Goal: Task Accomplishment & Management: Manage account settings

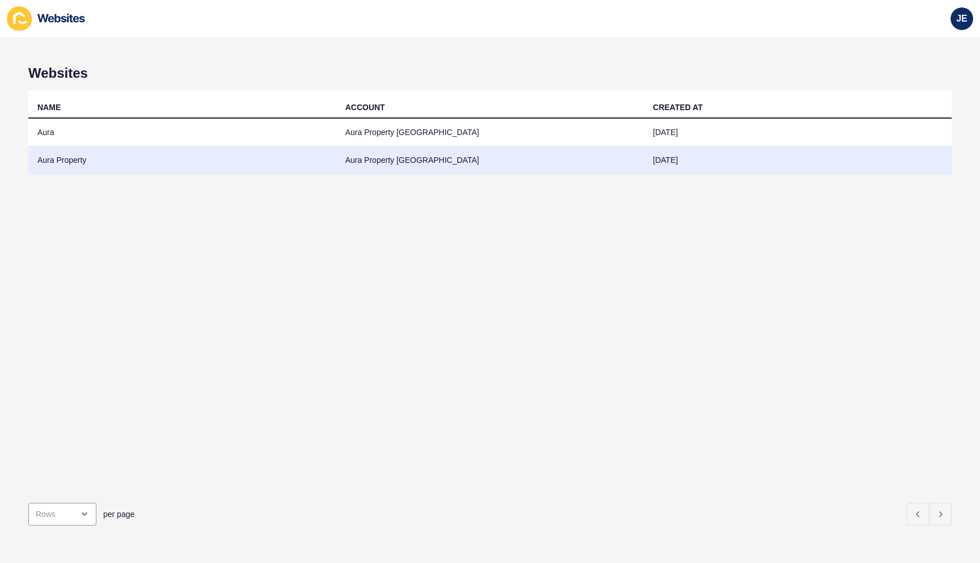
click at [53, 169] on td "Aura Property" at bounding box center [182, 160] width 308 height 28
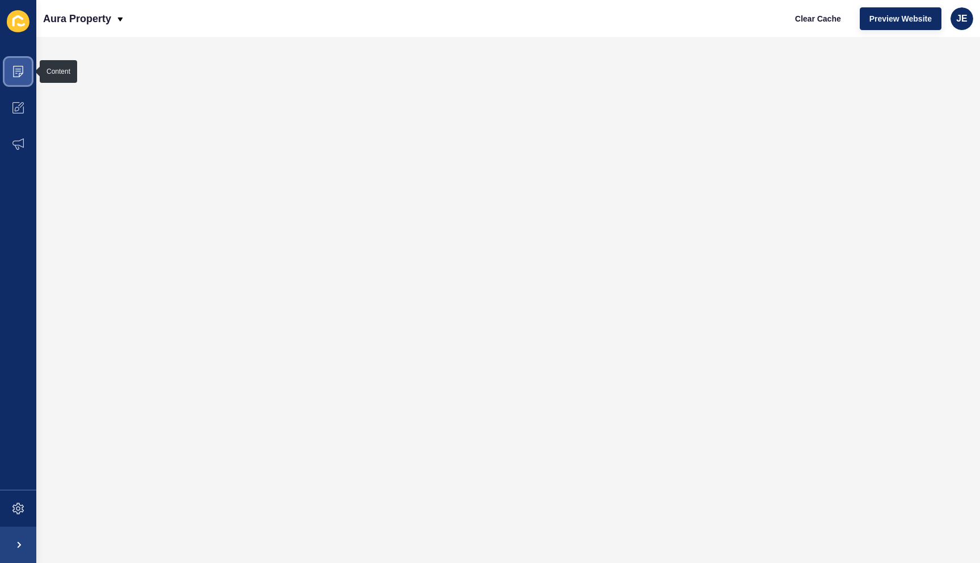
click at [19, 70] on icon at bounding box center [17, 71] width 11 height 11
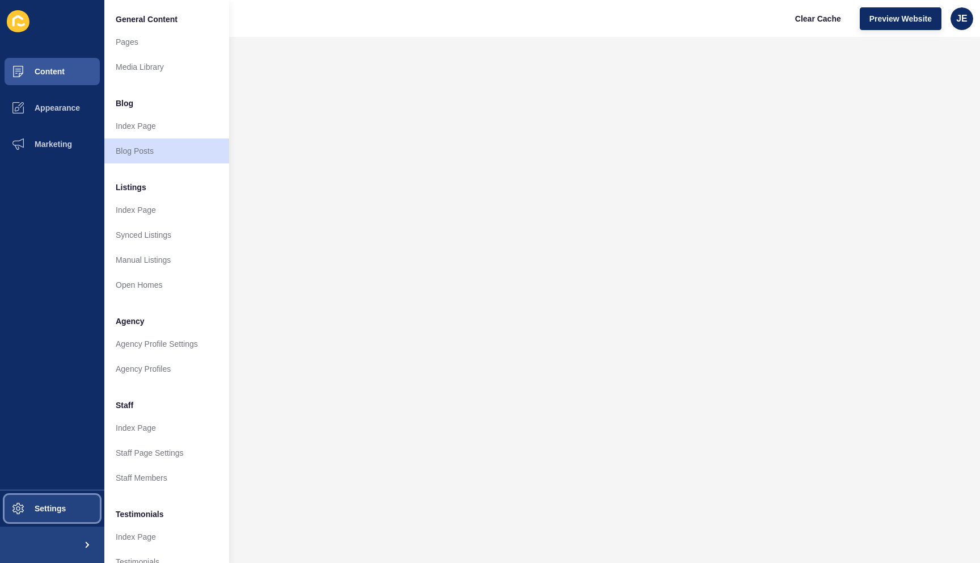
click at [36, 501] on span at bounding box center [18, 508] width 36 height 36
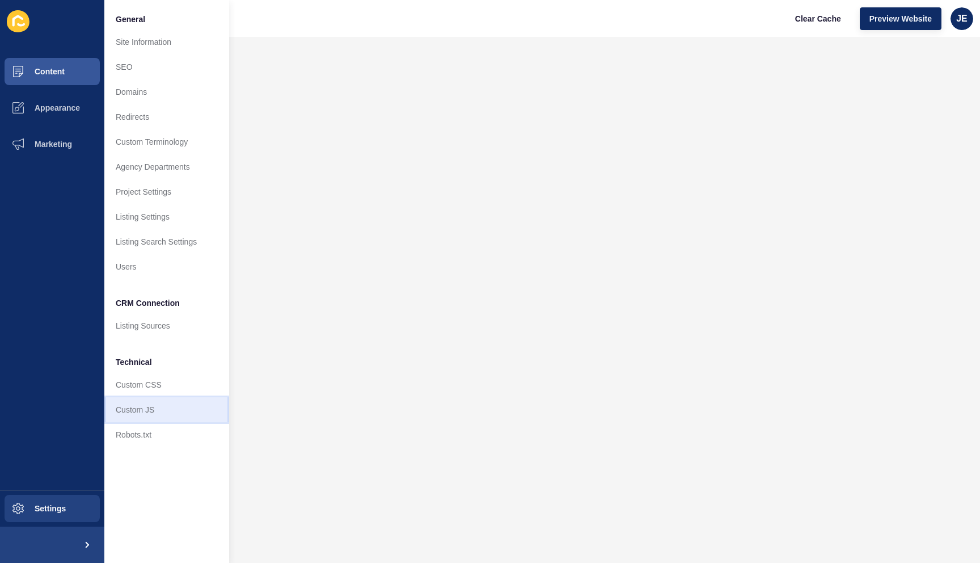
click at [157, 404] on link "Custom JS" at bounding box center [166, 409] width 125 height 25
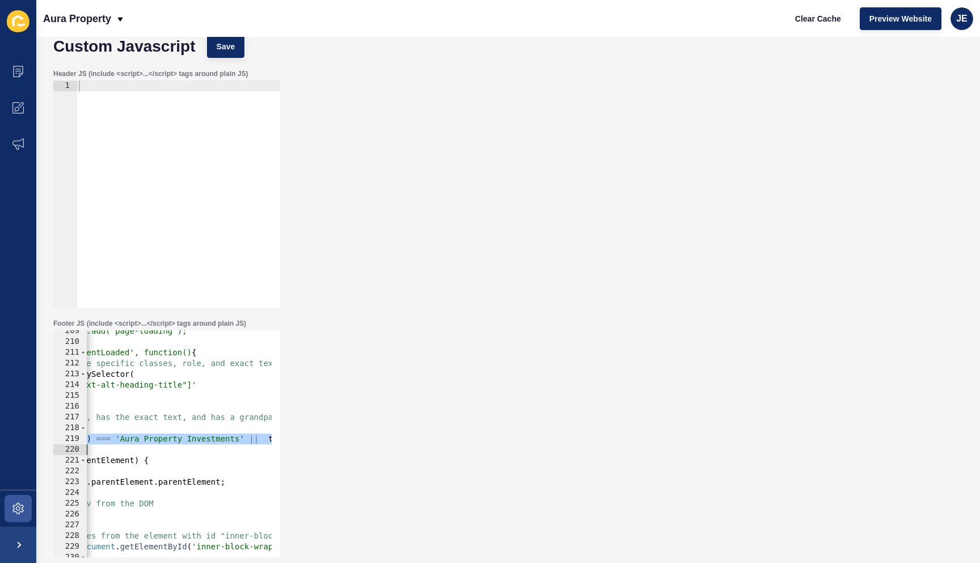
scroll to position [0, 1035]
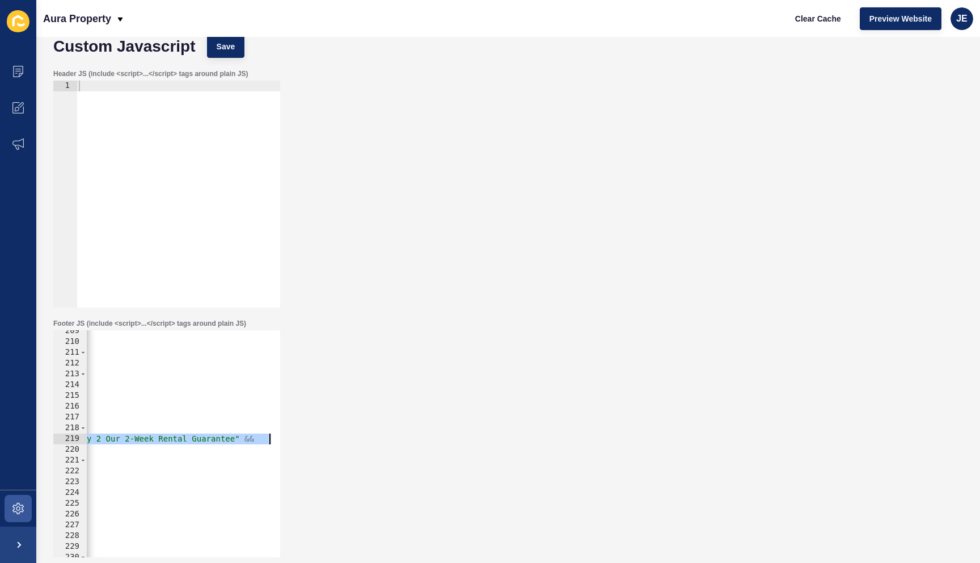
drag, startPoint x: 225, startPoint y: 442, endPoint x: 374, endPoint y: 436, distance: 149.3
click at [374, 436] on div "Footer JS (include <script>...</script> tags around plain JS) targetH1.textCont…" at bounding box center [508, 438] width 921 height 250
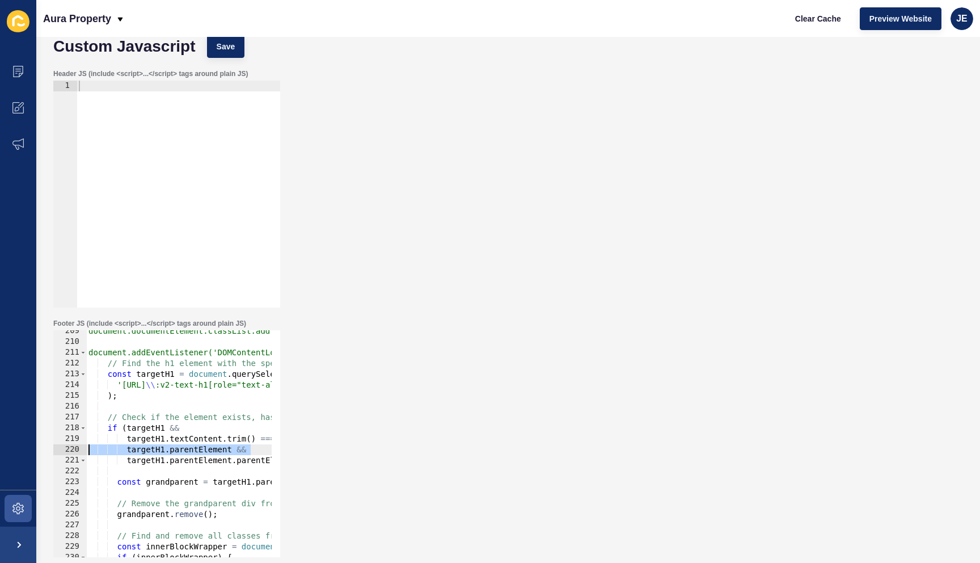
scroll to position [0, 0]
drag, startPoint x: 121, startPoint y: 449, endPoint x: 63, endPoint y: 447, distance: 58.5
click at [63, 447] on div "targetH1.textContent.trim() === 'Aura Property Investments' || targetH1.textCon…" at bounding box center [166, 443] width 227 height 227
click at [225, 397] on div "document.documentElement.classList.add('page-loading'); document.addEventListen…" at bounding box center [696, 446] width 1220 height 240
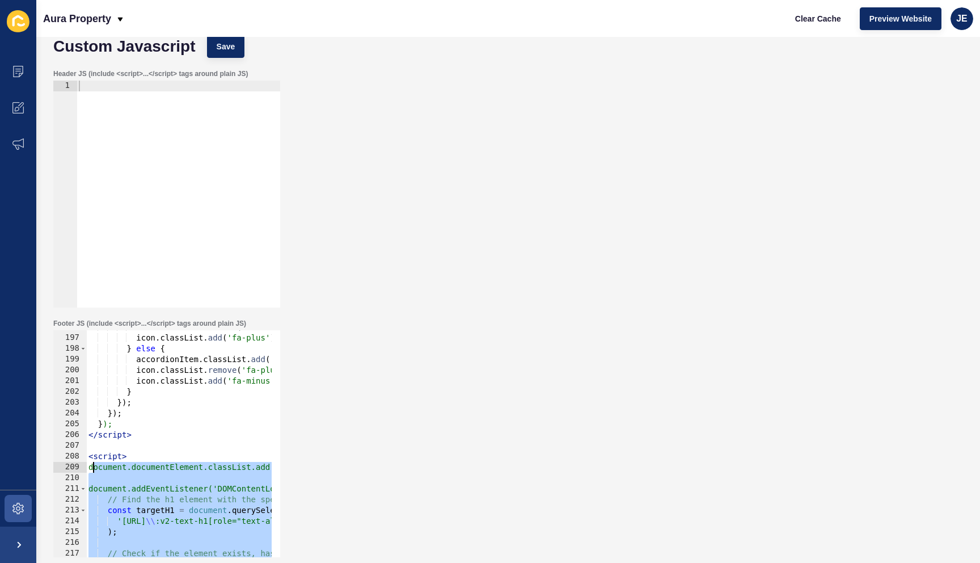
scroll to position [2144, 0]
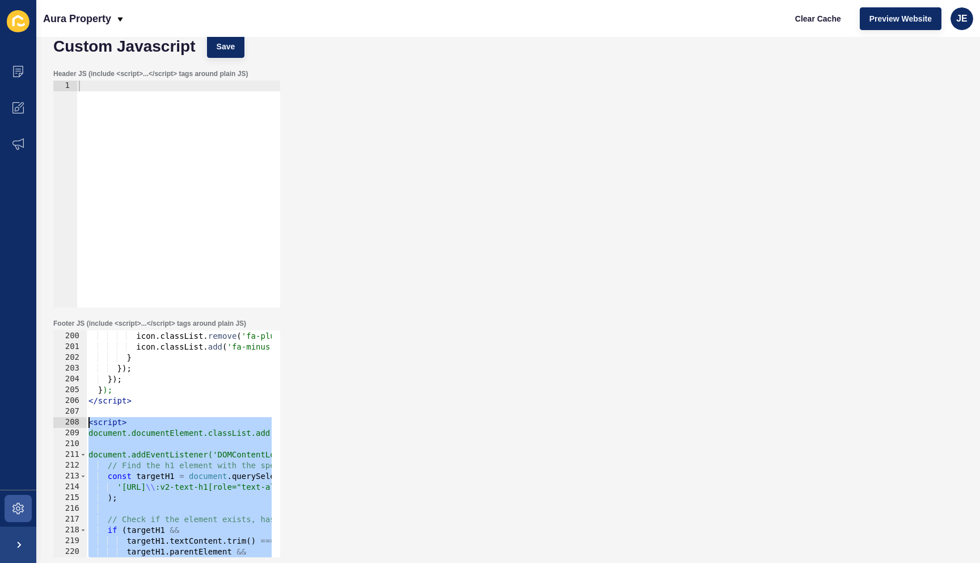
drag, startPoint x: 137, startPoint y: 417, endPoint x: 79, endPoint y: 424, distance: 58.3
click at [79, 424] on div "); 199 200 201 202 203 204 205 206 207 208 209 210 211 212 213 214 215 216 217 …" at bounding box center [166, 443] width 227 height 227
click at [24, 66] on span at bounding box center [18, 71] width 36 height 36
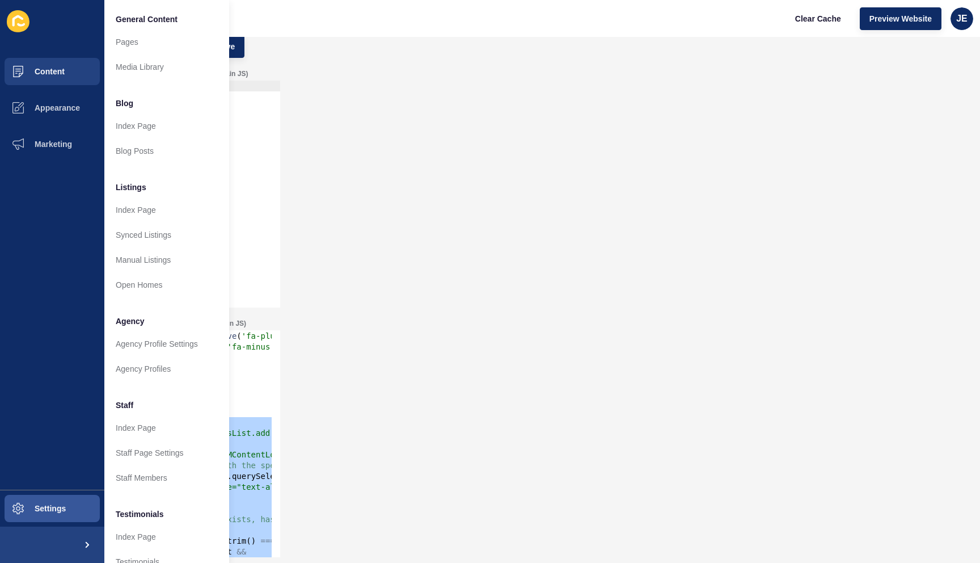
click at [449, 376] on div "Footer JS (include <script>...</script> tags around plain JS) <script> document…" at bounding box center [508, 438] width 921 height 250
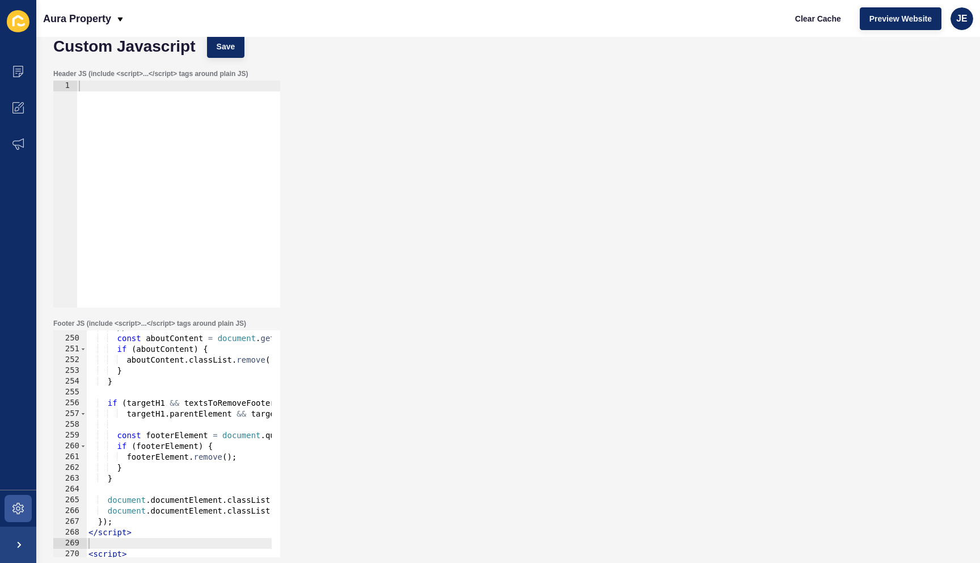
scroll to position [2715, 0]
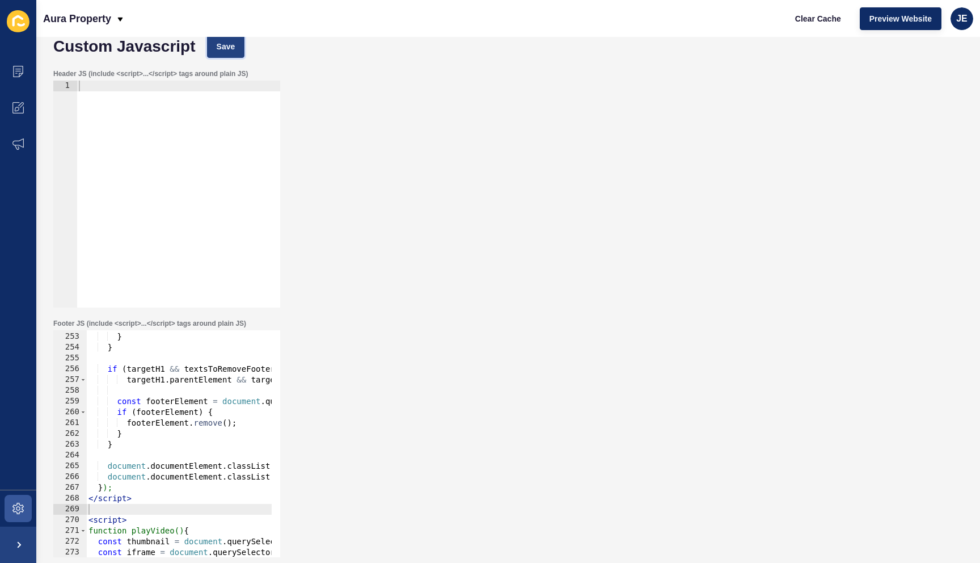
click at [234, 39] on button "Save" at bounding box center [226, 46] width 38 height 23
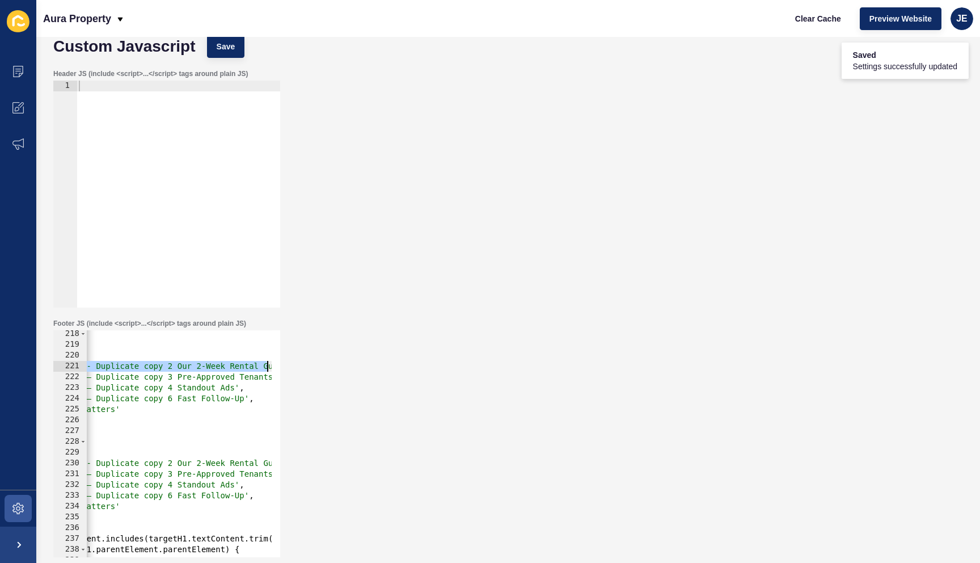
scroll to position [0, 260]
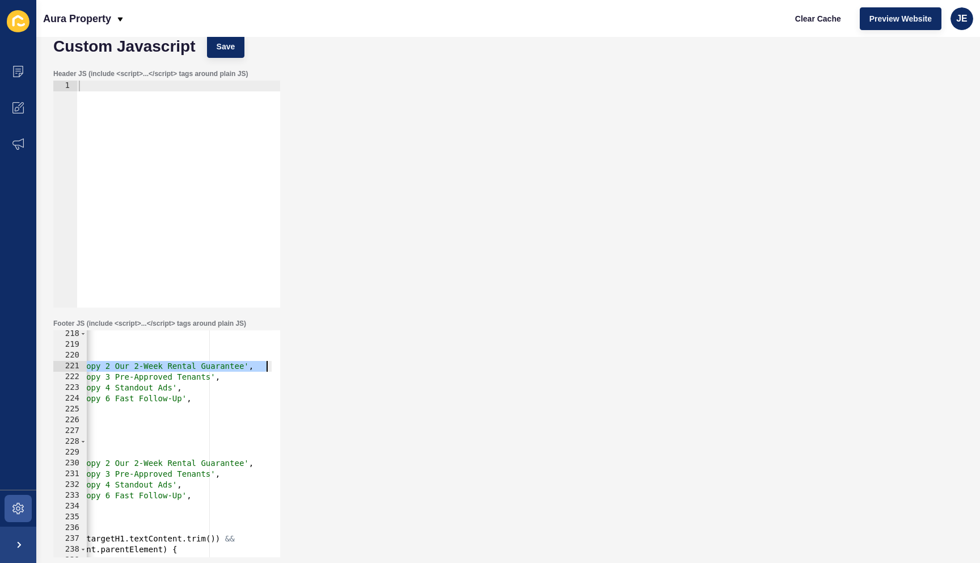
drag, startPoint x: 204, startPoint y: 362, endPoint x: 318, endPoint y: 361, distance: 114.6
click at [318, 361] on div "Footer JS (include <script>...</script> tags around plain JS) 'Aura Property Ma…" at bounding box center [508, 438] width 921 height 250
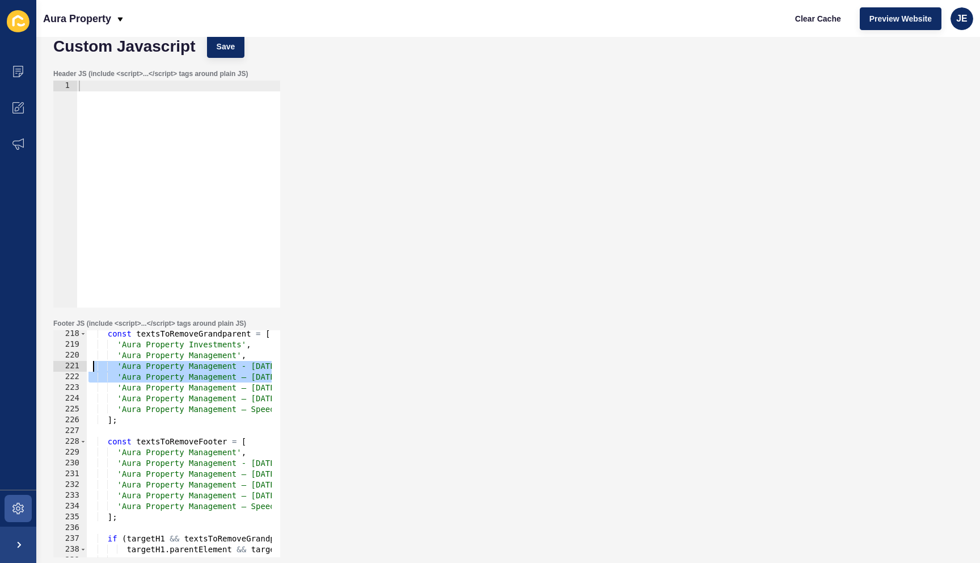
scroll to position [0, 0]
drag, startPoint x: 245, startPoint y: 378, endPoint x: 14, endPoint y: 372, distance: 231.5
click at [14, 372] on div "Content Appearance Marketing Settings Aura Property Clear Cache Preview Website…" at bounding box center [490, 281] width 980 height 563
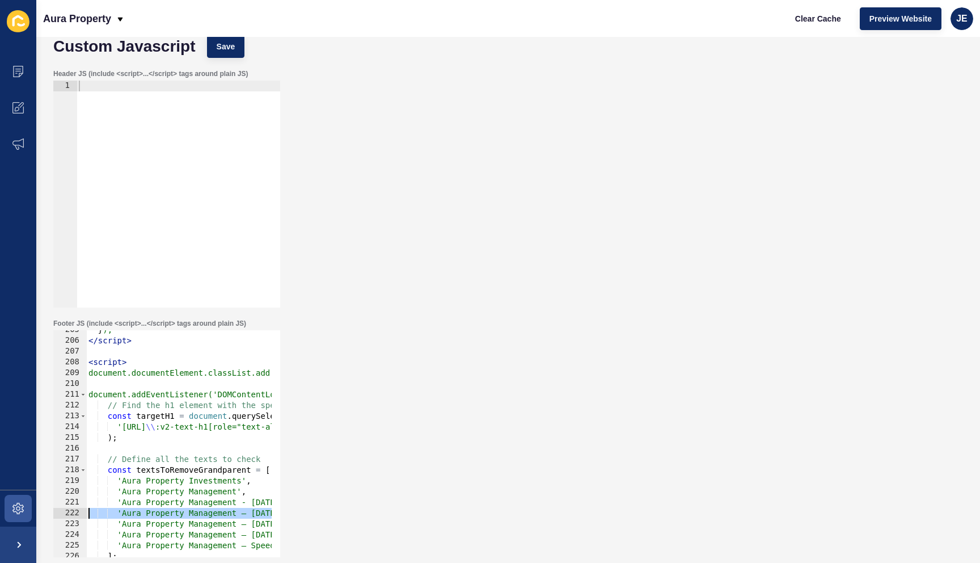
scroll to position [2204, 0]
click at [216, 24] on div "Aura Property Clear Cache Preview Website JE" at bounding box center [508, 18] width 944 height 37
click at [223, 50] on span "Save" at bounding box center [226, 46] width 19 height 11
click at [828, 24] on button "Clear Cache" at bounding box center [818, 18] width 65 height 23
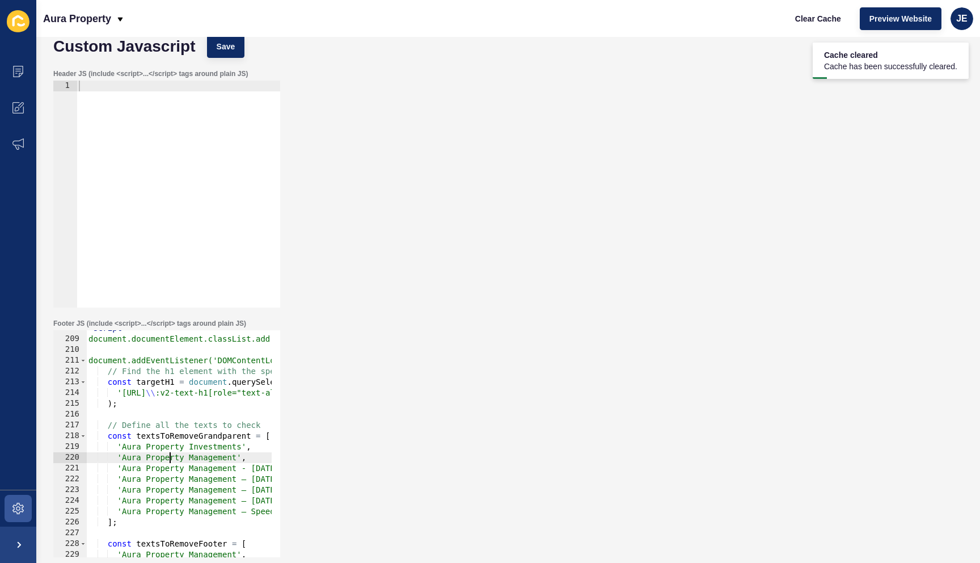
click at [171, 456] on div "< script > document.documentElement.classList.add('page-loading'); document.add…" at bounding box center [467, 443] width 762 height 240
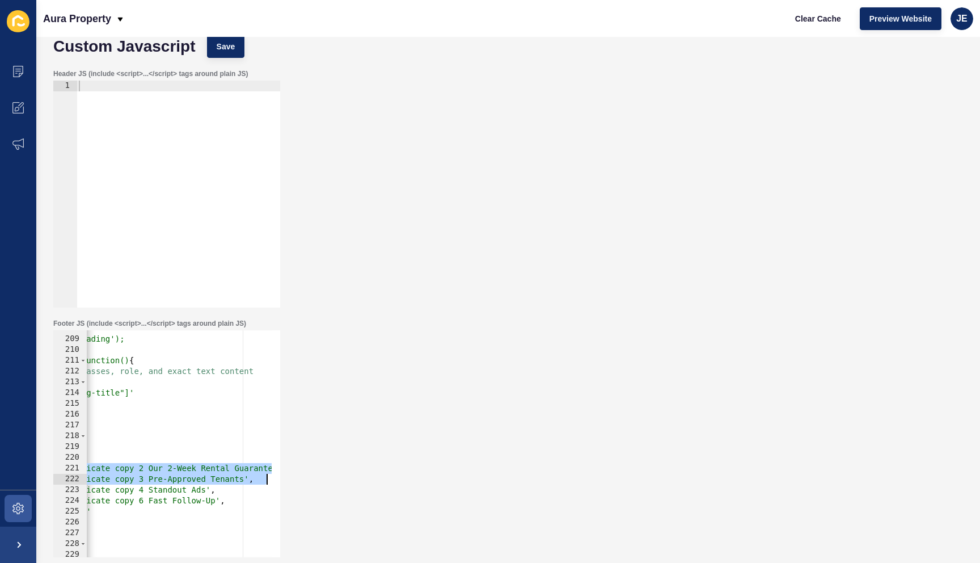
scroll to position [0, 260]
drag, startPoint x: 123, startPoint y: 466, endPoint x: 358, endPoint y: 469, distance: 234.8
click at [358, 469] on div "Footer JS (include <script>...</script> tags around plain JS) 'Aura Property Ma…" at bounding box center [508, 438] width 921 height 250
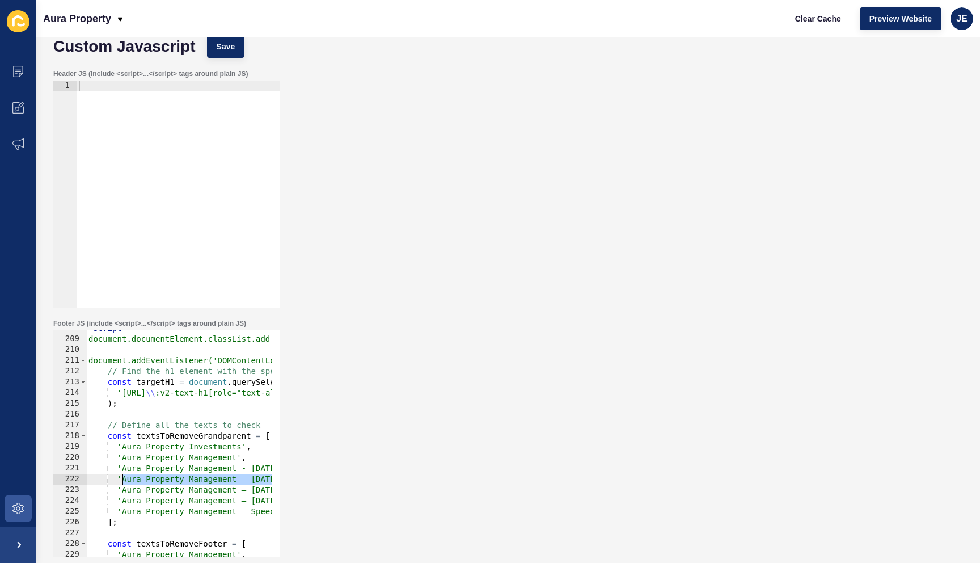
drag, startPoint x: 223, startPoint y: 482, endPoint x: 123, endPoint y: 479, distance: 101.0
click at [123, 479] on div "< script > document.documentElement.classList.add('page-loading'); document.add…" at bounding box center [467, 443] width 762 height 240
paste textarea "- July 2025 -"
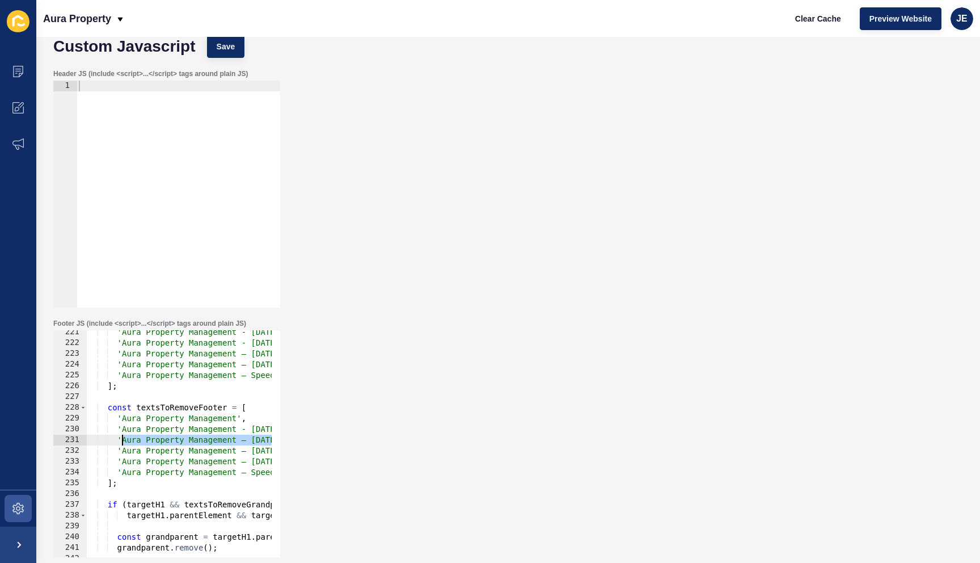
drag, startPoint x: 264, startPoint y: 441, endPoint x: 121, endPoint y: 441, distance: 142.9
click at [121, 441] on div "'Aura Property Management - July 2025 - Duplicate copy 2 Our 2-Week Rental Guar…" at bounding box center [467, 447] width 762 height 240
paste textarea "- July 2025 -"
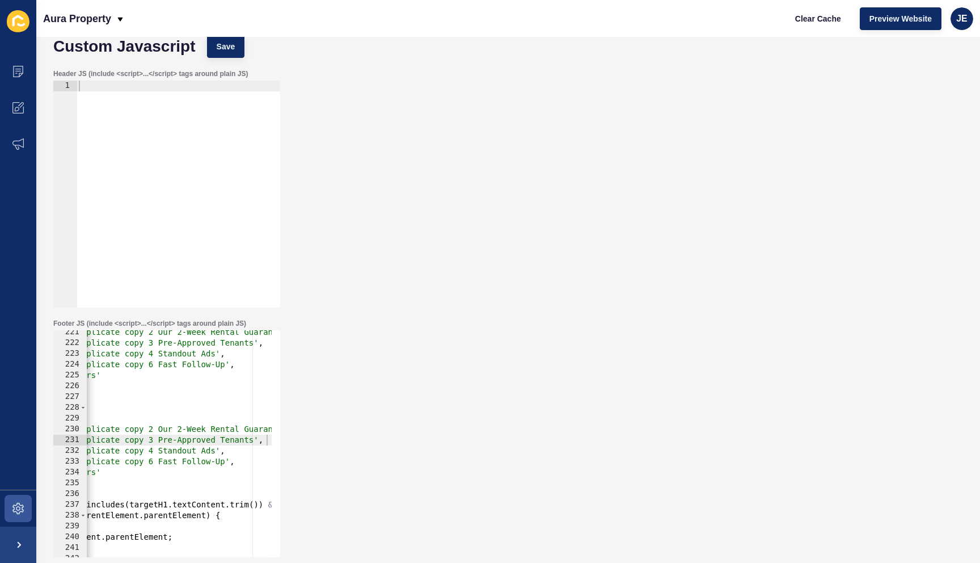
click at [204, 33] on div "Aura Property Clear Cache Preview Website JE" at bounding box center [508, 18] width 944 height 37
click at [209, 45] on button "Save" at bounding box center [226, 46] width 38 height 23
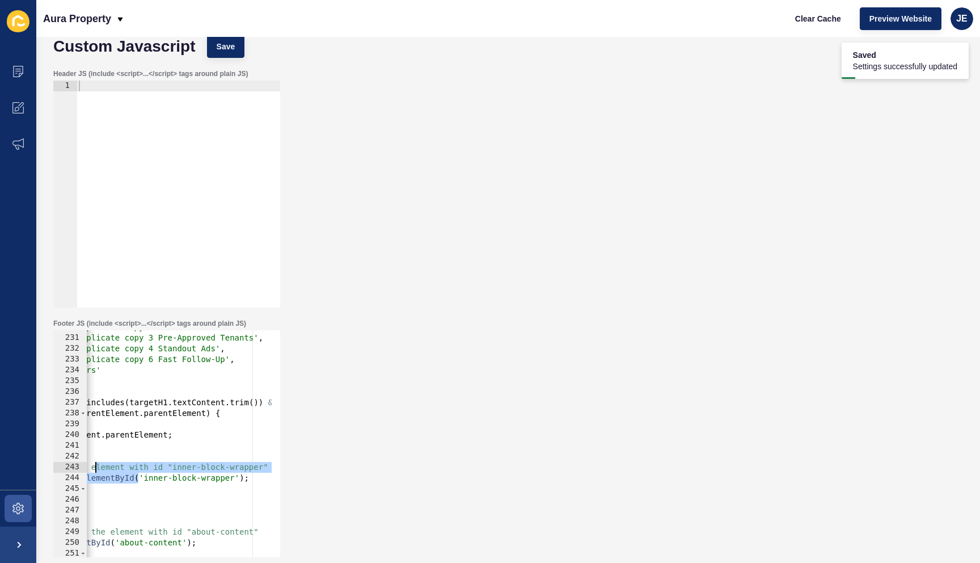
scroll to position [0, 0]
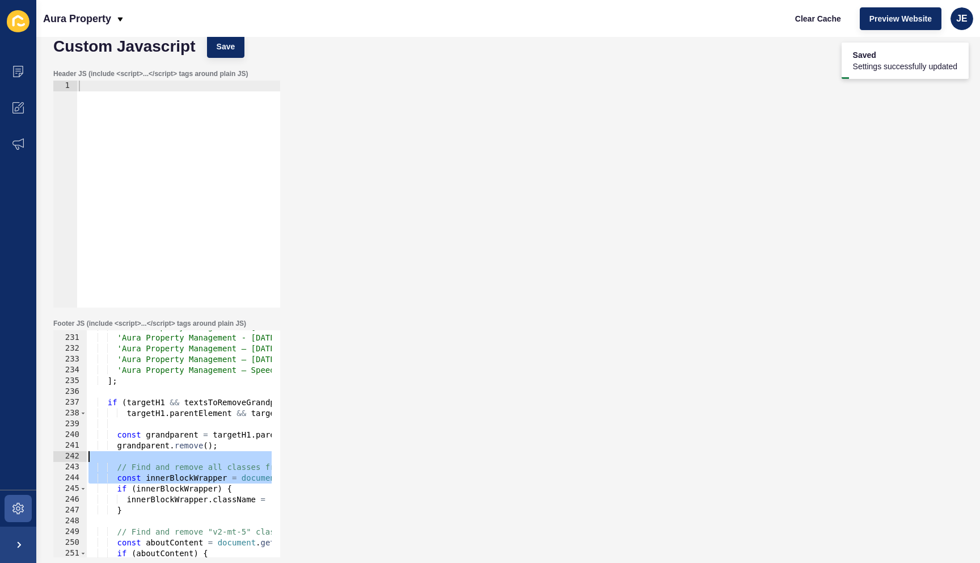
drag, startPoint x: 136, startPoint y: 473, endPoint x: 39, endPoint y: 458, distance: 98.1
click at [39, 458] on div "Custom Javascript Save Header JS (include <script>...</script> tags around plai…" at bounding box center [508, 300] width 944 height 526
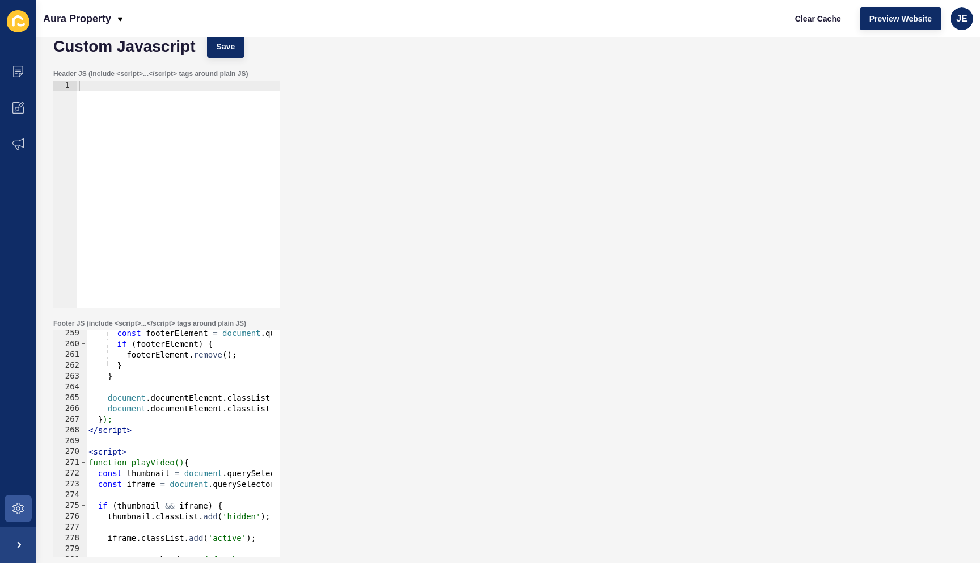
scroll to position [2817, 0]
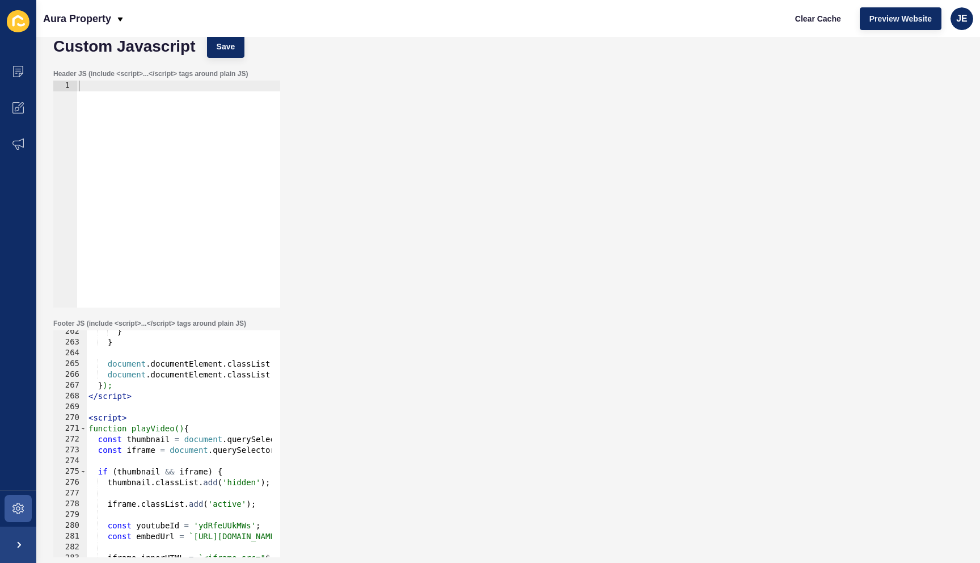
click at [145, 414] on div "} } document . documentElement . classList . remove ( 'page-loading' ) ; docume…" at bounding box center [467, 446] width 762 height 240
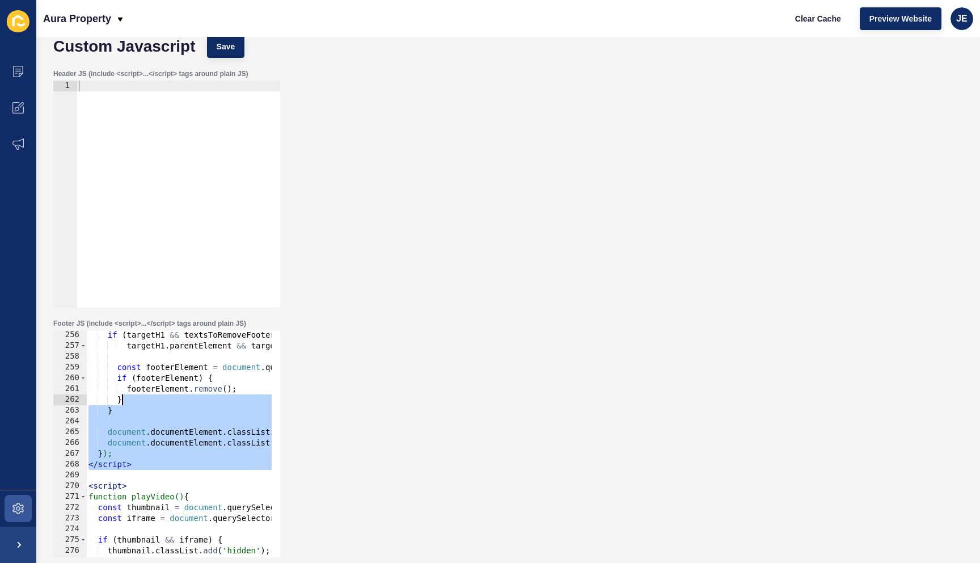
click at [153, 404] on div "if ( targetH1 && textsToRemoveFooter . includes ( targetH1 . textContent . trim…" at bounding box center [467, 450] width 762 height 240
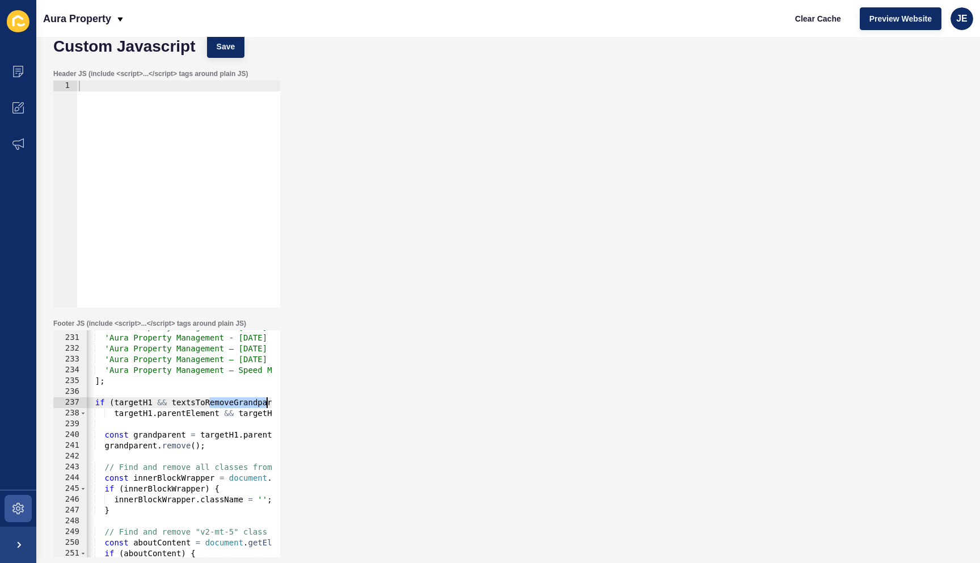
scroll to position [0, 227]
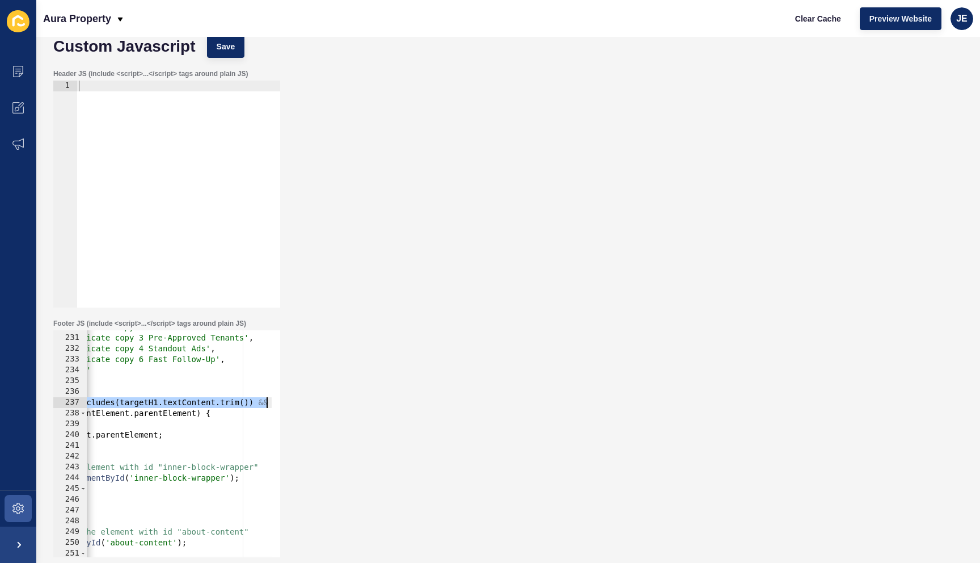
drag, startPoint x: 223, startPoint y: 400, endPoint x: 327, endPoint y: 404, distance: 104.4
click at [327, 404] on div "Footer JS (include <script>...</script> tags around plain JS) } } 230 231 232 2…" at bounding box center [508, 438] width 921 height 250
click at [250, 405] on div "'Aura Property Management - July 2025 - Duplicate copy 2 Our 2-Week Rental Guar…" at bounding box center [240, 442] width 762 height 240
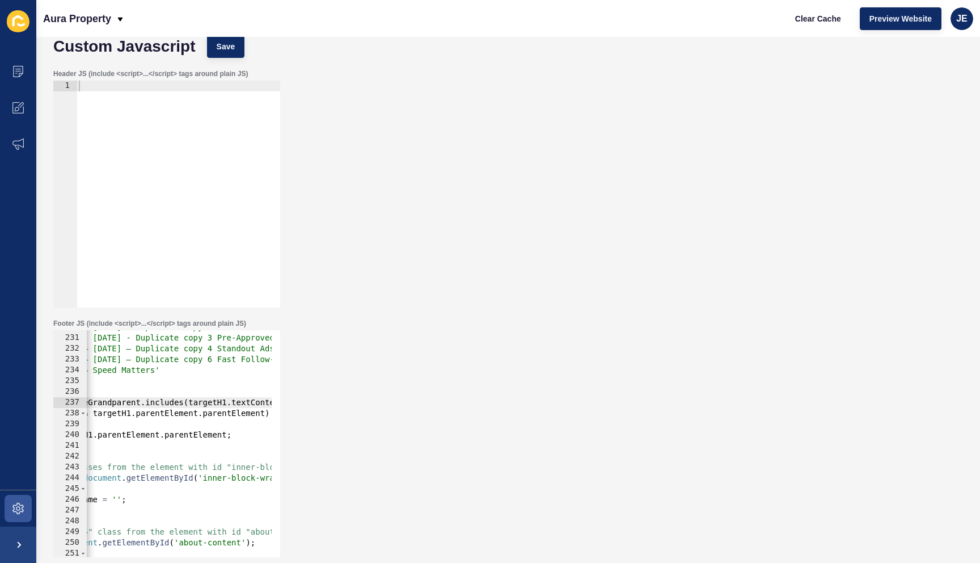
scroll to position [0, 156]
click at [229, 400] on div "'Aura Property Management - July 2025 - Duplicate copy 2 Our 2-Week Rental Guar…" at bounding box center [311, 442] width 762 height 240
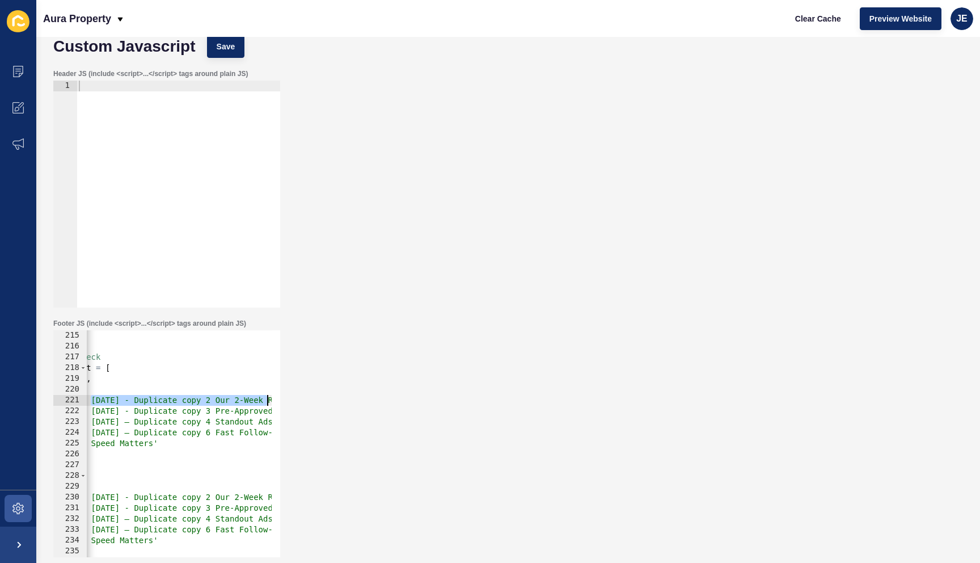
scroll to position [0, 260]
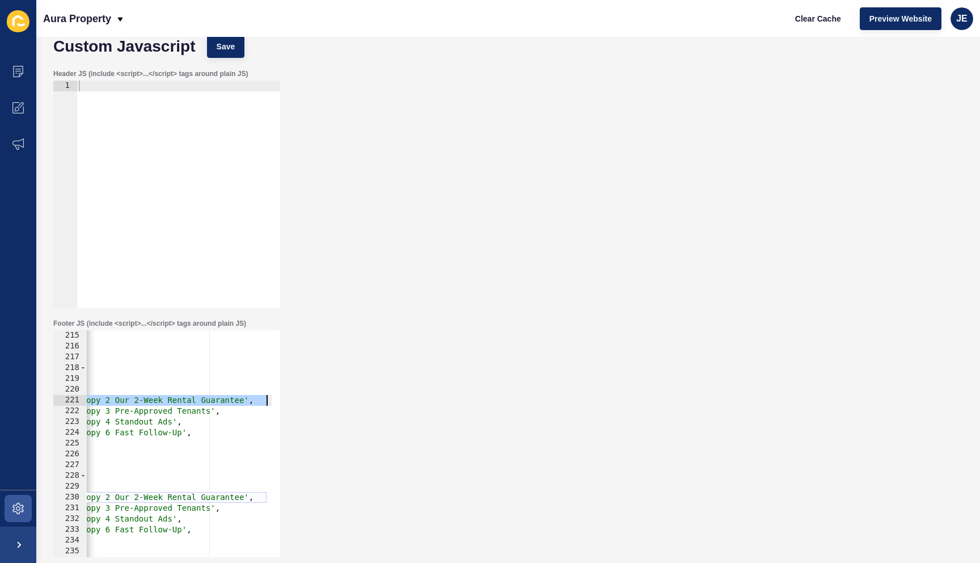
drag, startPoint x: 250, startPoint y: 399, endPoint x: 299, endPoint y: 397, distance: 48.9
click at [299, 397] on div "Footer JS (include <script>...</script> tags around plain JS) if (targetH1 && t…" at bounding box center [508, 438] width 921 height 250
click at [226, 414] on div ") ; // Define all the texts to check const textsToRemoveGrandparent = [ 'Aura P…" at bounding box center [207, 450] width 762 height 240
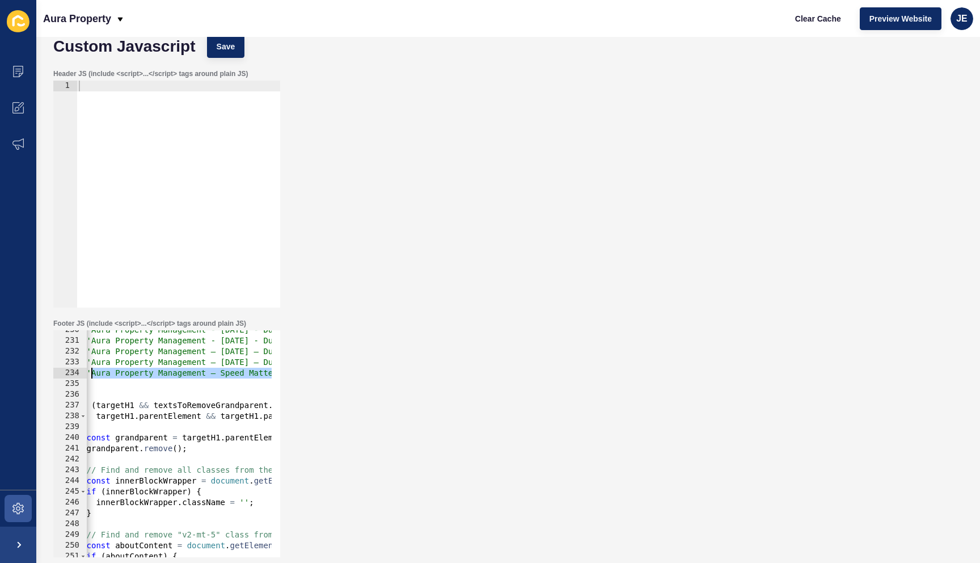
scroll to position [0, 0]
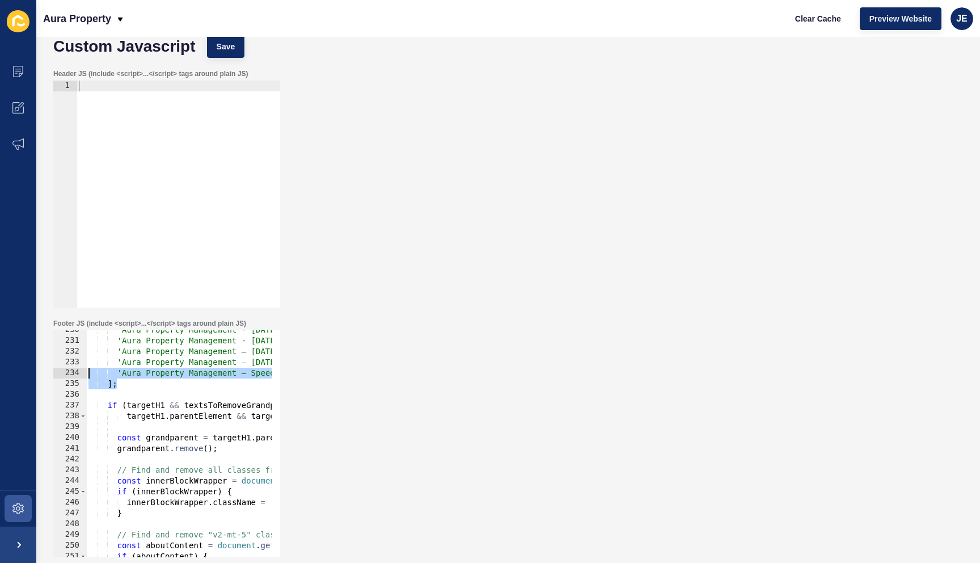
drag, startPoint x: 132, startPoint y: 382, endPoint x: 82, endPoint y: 377, distance: 50.2
click at [69, 372] on div "'Aura Property Management - July 2025 - Duplicate copy 3 Pre-Approved Tenants',…" at bounding box center [166, 443] width 227 height 227
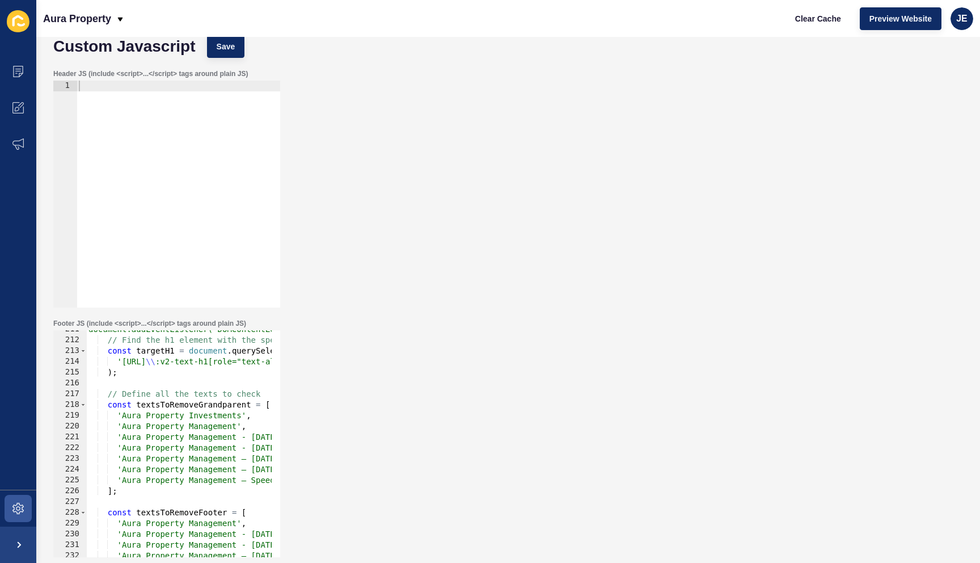
scroll to position [2167, 0]
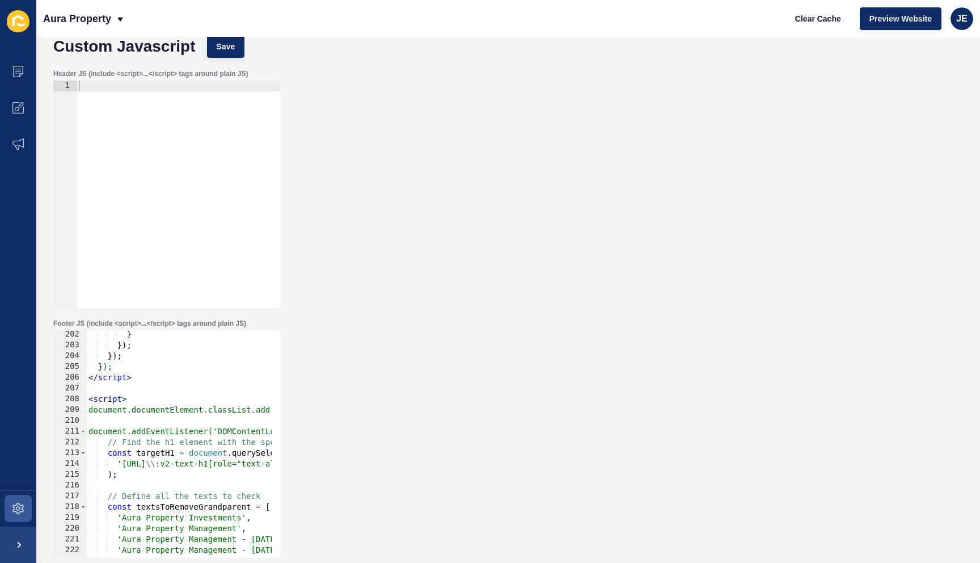
click at [137, 476] on div "} }) ; }) ; } ); </ script > < script > document.documentElement.classList.add(…" at bounding box center [467, 449] width 762 height 240
type textarea ");"
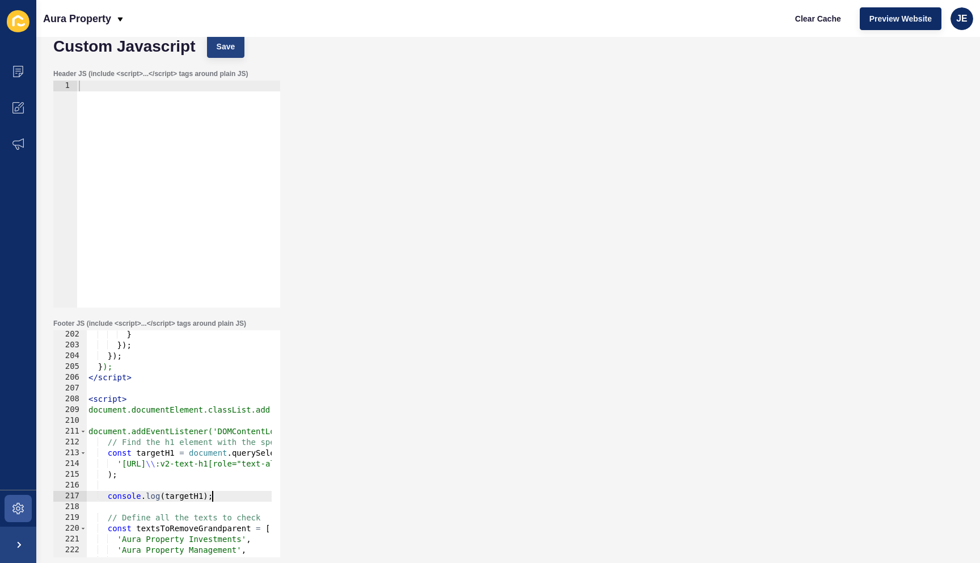
type textarea "console.log(targetH1);"
click at [230, 49] on span "Save" at bounding box center [226, 46] width 19 height 11
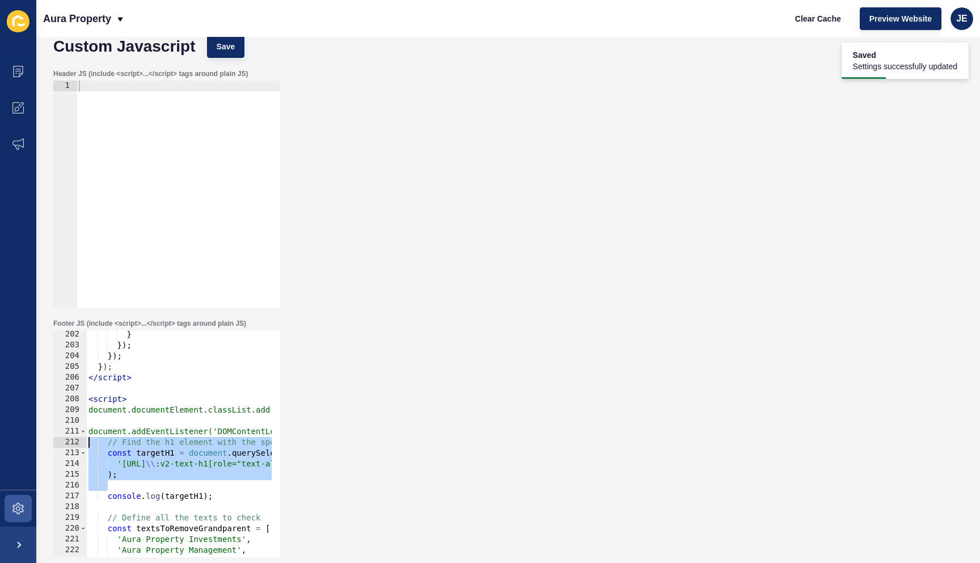
drag, startPoint x: 164, startPoint y: 482, endPoint x: 99, endPoint y: 466, distance: 66.6
click at [2, 442] on div "Content Appearance Marketing Settings Aura Property Clear Cache Preview Website…" at bounding box center [490, 281] width 980 height 563
click at [108, 469] on div "} }) ; }) ; } ); </ script > < script > document.documentElement.classList.add(…" at bounding box center [467, 449] width 762 height 240
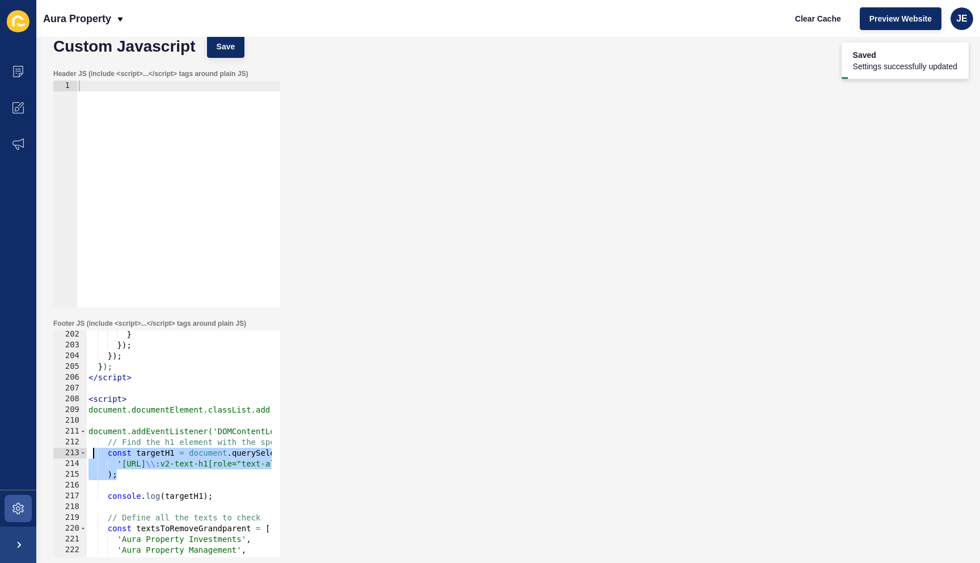
drag, startPoint x: 123, startPoint y: 470, endPoint x: 92, endPoint y: 455, distance: 34.8
click at [92, 455] on div "} }) ; }) ; } ); </ script > < script > document.documentElement.classList.add(…" at bounding box center [467, 449] width 762 height 240
paste textarea "const targetH1 = document.querySelector( 'h1.v2-text-h3.md\\:v2-text-h1[role="t…"
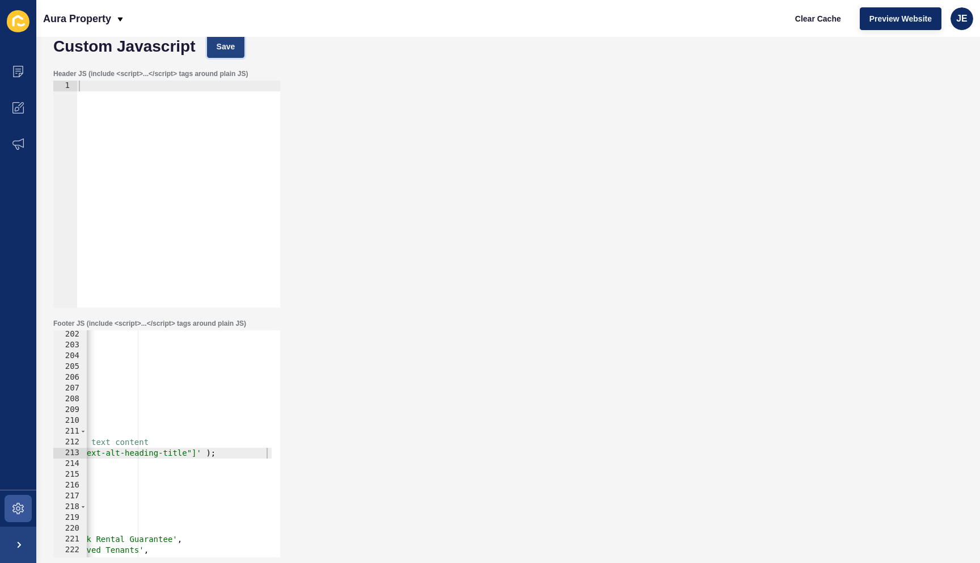
click at [223, 43] on span "Save" at bounding box center [226, 46] width 19 height 11
click at [818, 10] on button "Clear Cache" at bounding box center [818, 18] width 65 height 23
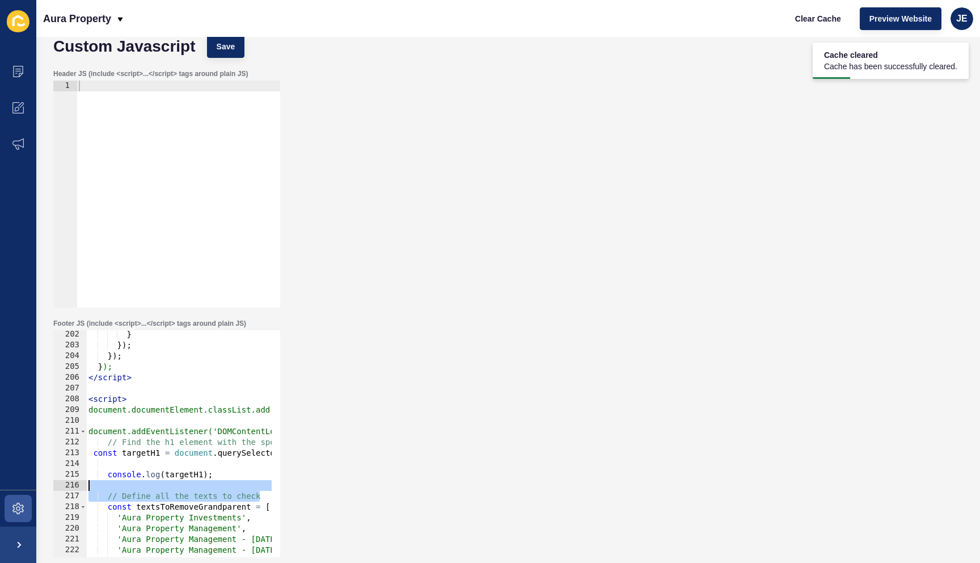
scroll to position [0, 0]
drag, startPoint x: 160, startPoint y: 489, endPoint x: 125, endPoint y: 474, distance: 38.4
click at [85, 488] on div "// Define all the texts to check 202 203 204 205 206 207 208 209 210 211 212 21…" at bounding box center [166, 443] width 227 height 227
type textarea "// Define all the texts to check"
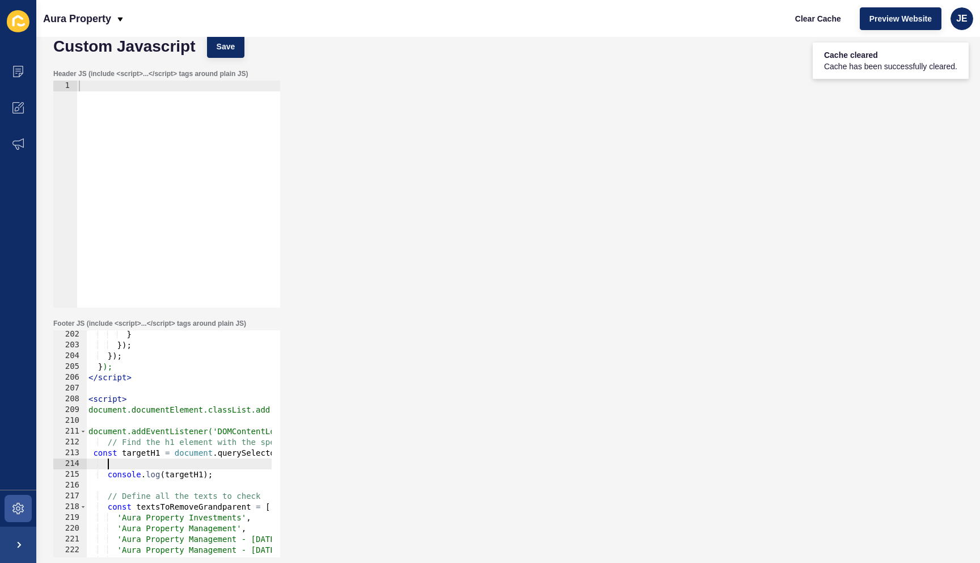
click at [164, 459] on div "} }) ; }) ; } ); </ script > < script > document.documentElement.classList.add(…" at bounding box center [467, 449] width 762 height 240
click at [111, 451] on div "} }) ; }) ; } ); </ script > < script > document.documentElement.classList.add(…" at bounding box center [467, 449] width 762 height 240
type textarea "let targetH1 = document.querySelector( 'h1.v2-text-h3.md\\:v2-text-h1[role="tex…"
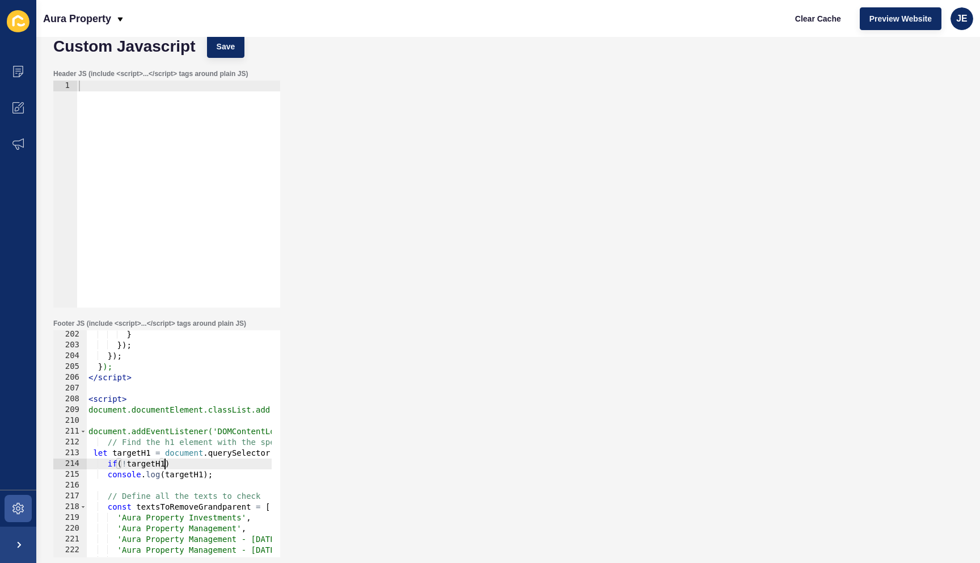
scroll to position [0, 5]
type textarea "if(!targetH1){"
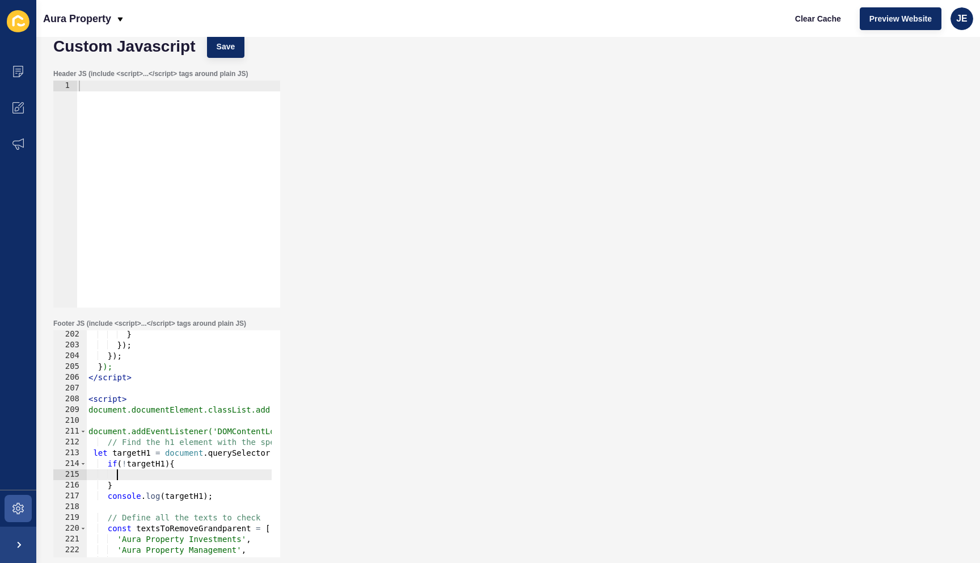
type textarea "}"
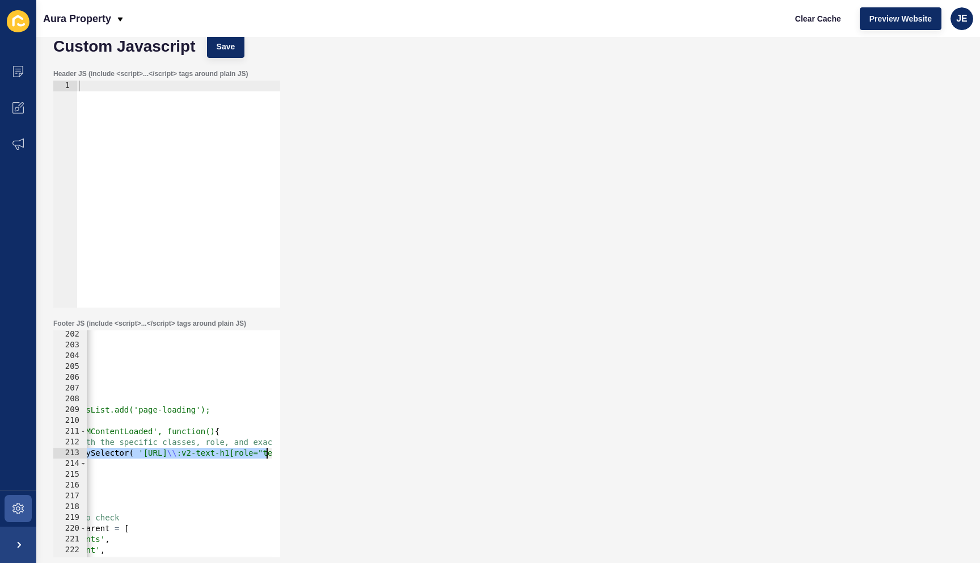
scroll to position [0, 322]
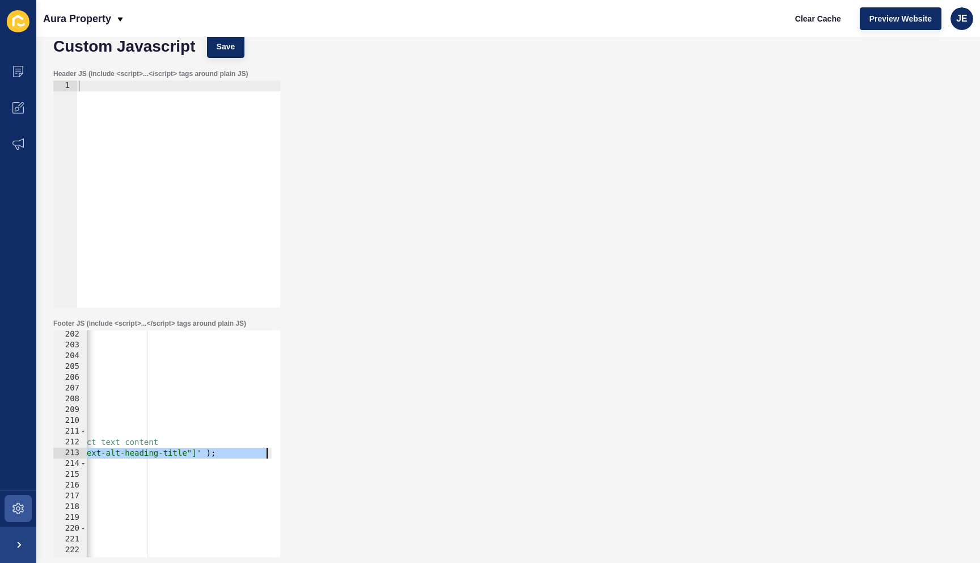
drag, startPoint x: 114, startPoint y: 453, endPoint x: 293, endPoint y: 453, distance: 178.7
click at [293, 453] on div "Footer JS (include <script>...</script> tags around plain JS) 202 203 204 205 2…" at bounding box center [508, 438] width 921 height 250
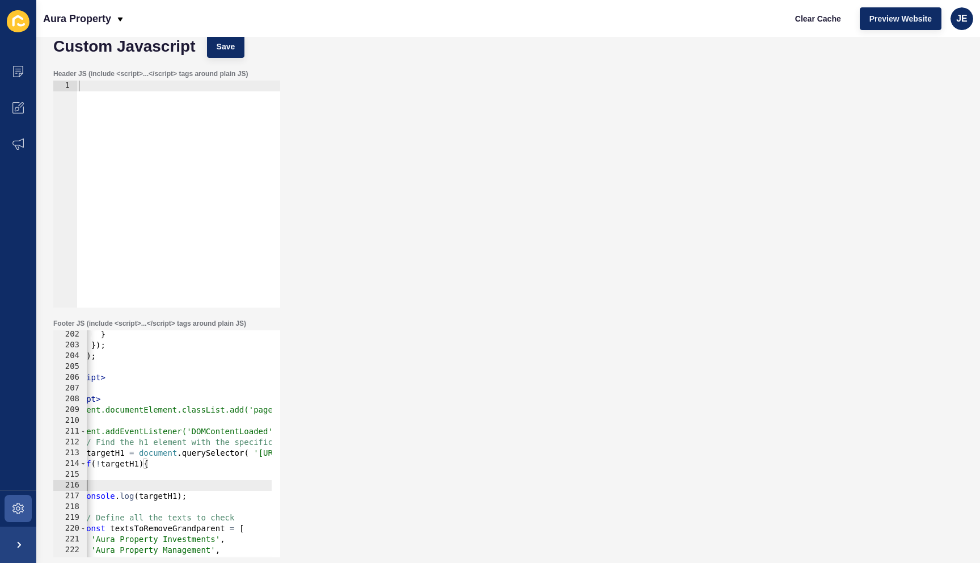
drag, startPoint x: 178, startPoint y: 481, endPoint x: 172, endPoint y: 482, distance: 6.3
click at [172, 482] on div "} }) ; }) ; } ); </ script > < script > document.documentElement.classList.add(…" at bounding box center [441, 449] width 762 height 240
type textarea "}"
click at [165, 474] on div "} }) ; }) ; } ); </ script > < script > document.documentElement.classList.add(…" at bounding box center [441, 449] width 762 height 240
paste textarea "targetH1 = document.querySelector( 'h1.v2-text-h3.md\\:v2-text-h1[role="text-al…"
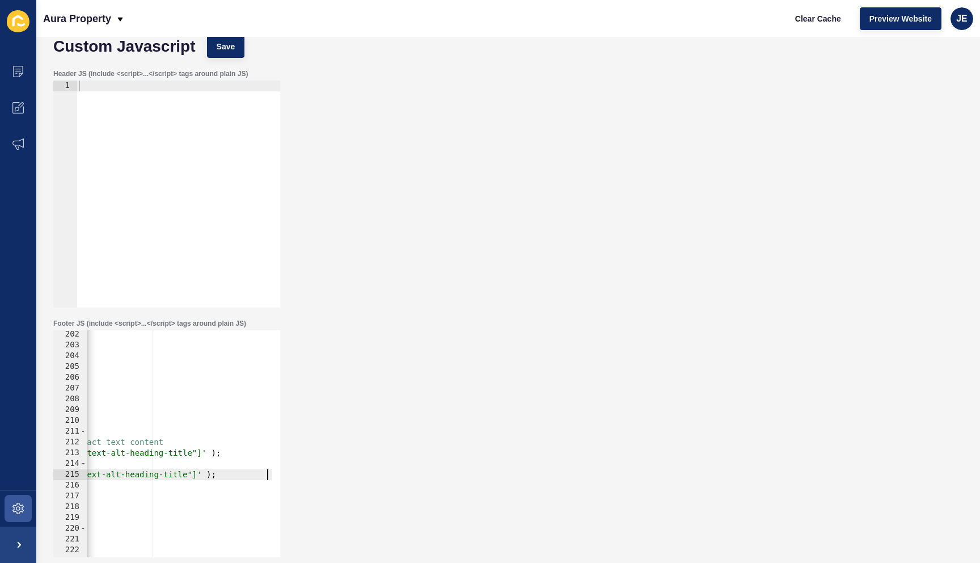
scroll to position [0, 317]
click at [192, 477] on div "} }) ; }) ; } ); </ script > < script > document.documentElement.classList.add(…" at bounding box center [150, 449] width 762 height 240
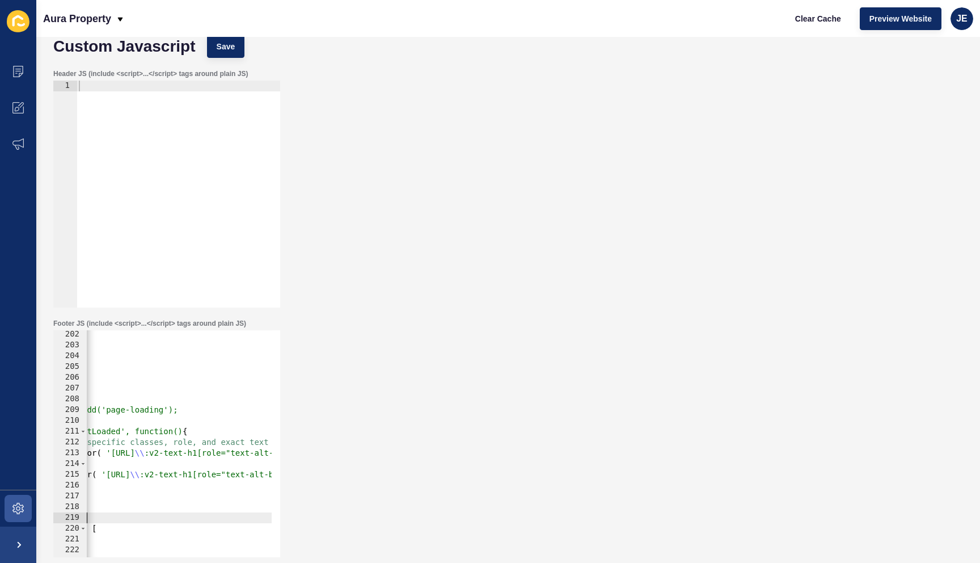
drag, startPoint x: 120, startPoint y: 517, endPoint x: 111, endPoint y: 513, distance: 9.7
click at [111, 513] on div "} }) ; }) ; } ); </ script > < script > document.documentElement.classList.add(…" at bounding box center [294, 449] width 762 height 240
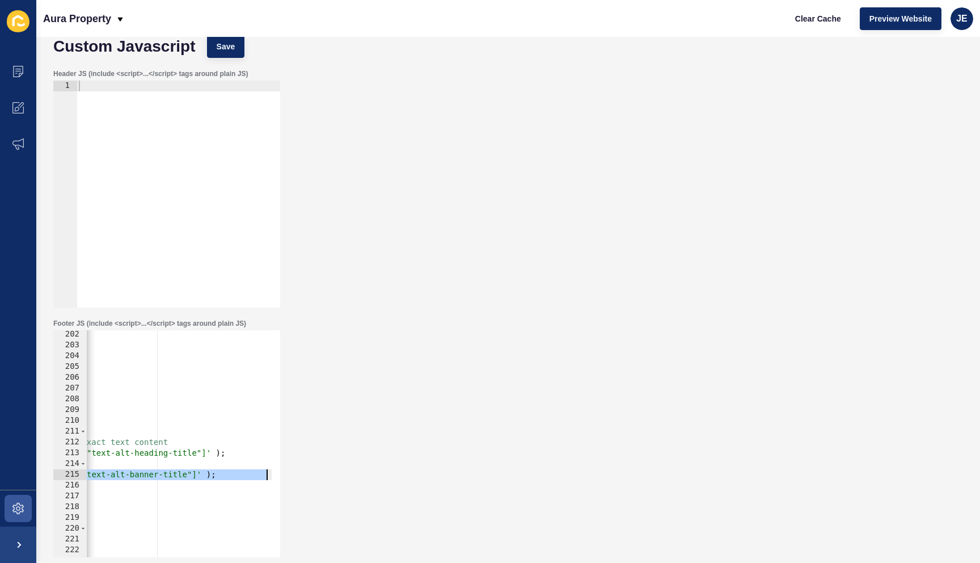
scroll to position [0, 313]
drag, startPoint x: 120, startPoint y: 475, endPoint x: 107, endPoint y: 473, distance: 13.4
click at [107, 473] on div "} }) ; }) ; } ); </ script > < script > document.documentElement.classList.add(…" at bounding box center [155, 449] width 762 height 240
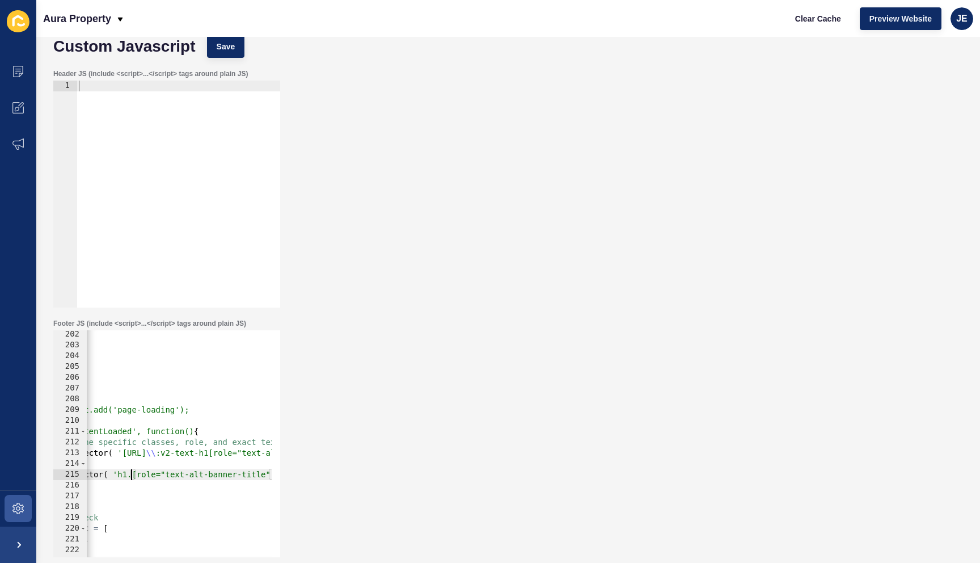
scroll to position [0, 151]
type textarea "targetH1 = document.querySelector( 'h1.v2-text-h3.md\\:v2-text-h1[role="text-al…"
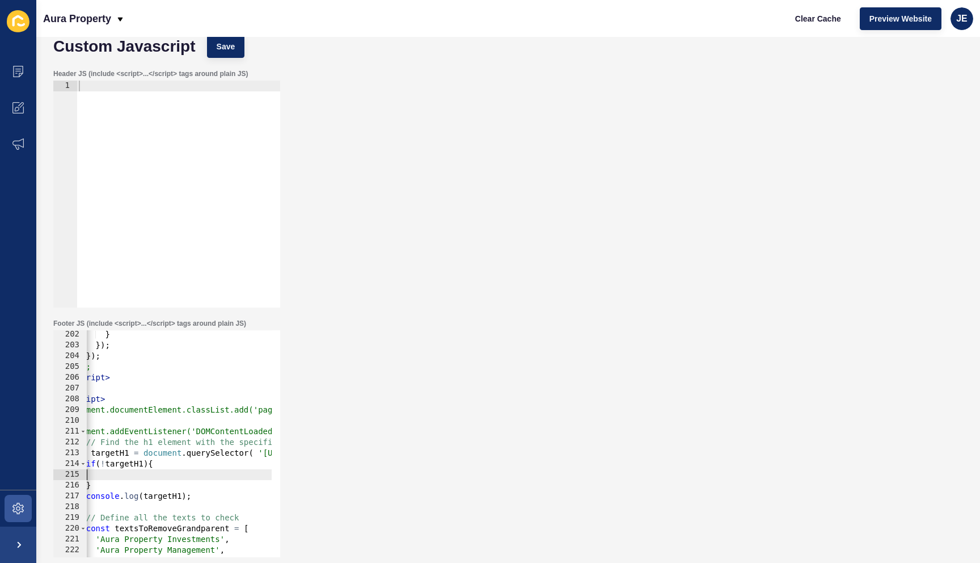
type textarea "}"
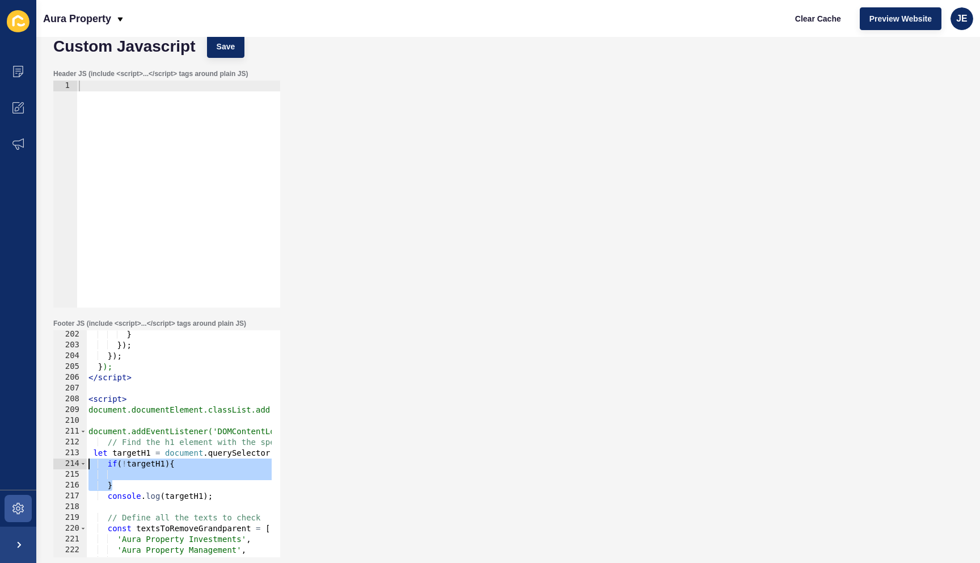
drag, startPoint x: 122, startPoint y: 482, endPoint x: 69, endPoint y: 463, distance: 56.0
click at [69, 463] on div "202 203 204 205 206 207 208 209 210 211 212 213 214 215 216 217 218 219 220 221…" at bounding box center [166, 443] width 227 height 227
type textarea "if(!targetH1){"
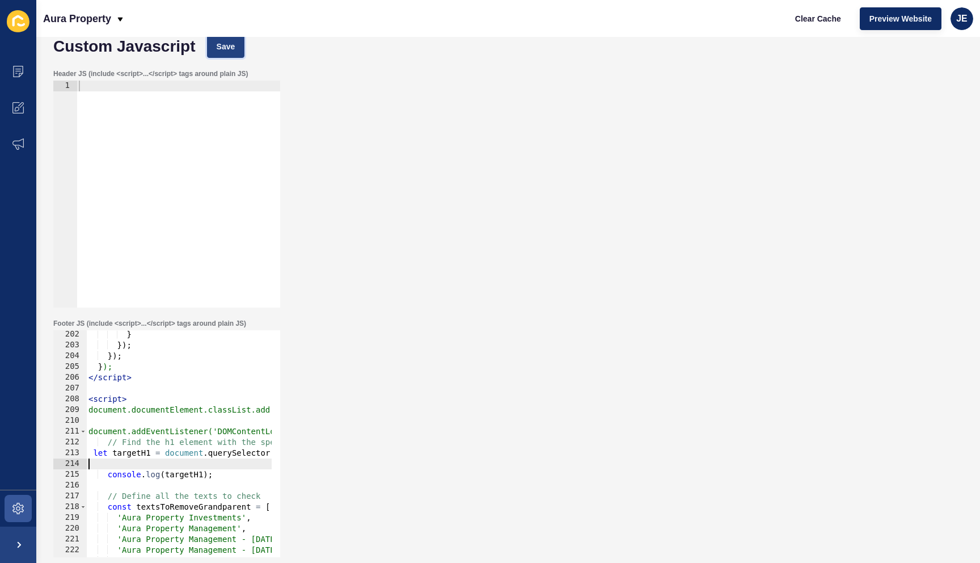
click at [218, 50] on span "Save" at bounding box center [226, 46] width 19 height 11
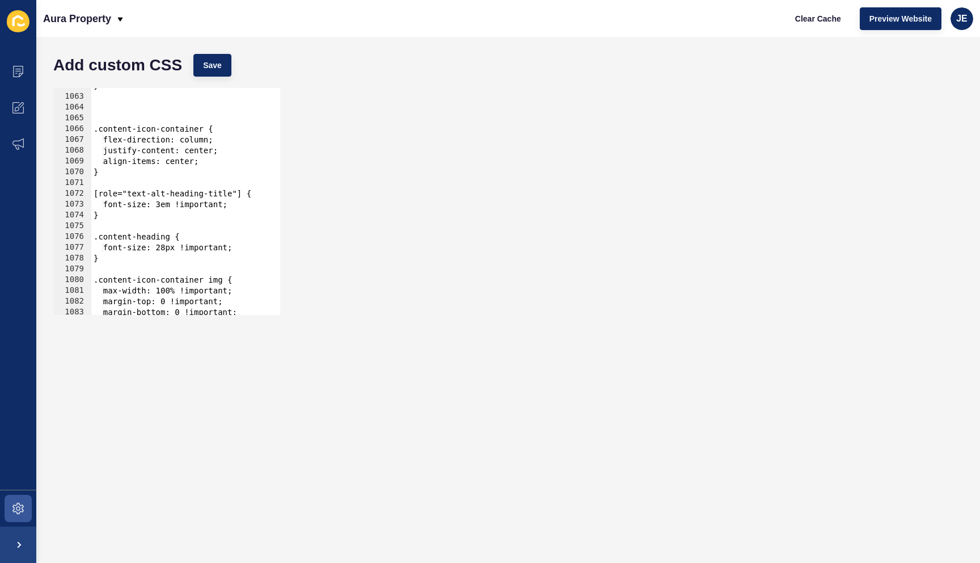
scroll to position [6217, 0]
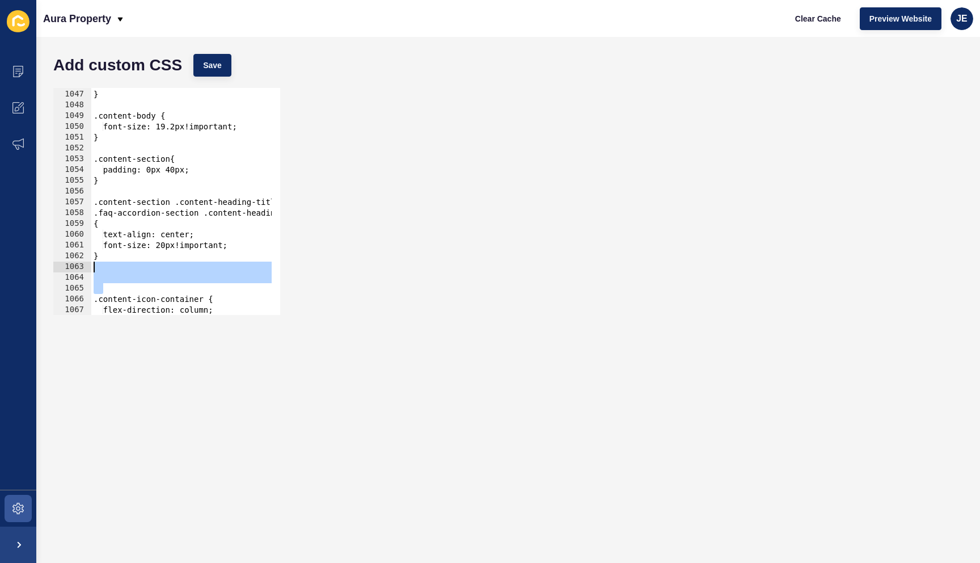
drag, startPoint x: 83, startPoint y: 271, endPoint x: 77, endPoint y: 268, distance: 7.4
click at [77, 268] on div "1046 1047 1048 1049 1050 1051 1052 1053 1054 1055 1056 1057 1058 1059 1060 1061…" at bounding box center [166, 201] width 227 height 227
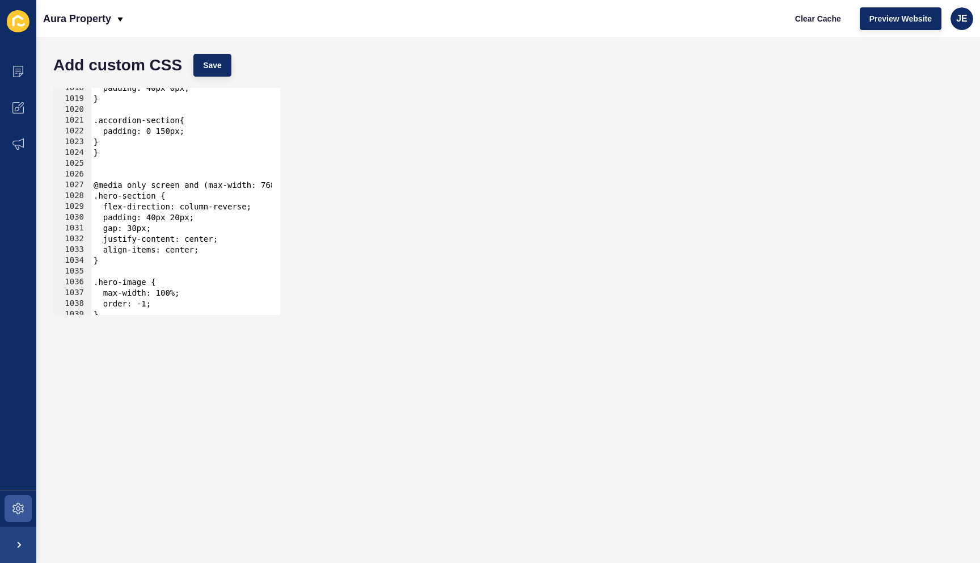
click at [116, 160] on div "padding: 40px 0px; } .accordion-section{ padding: 0 150px; } } @media only scre…" at bounding box center [336, 203] width 491 height 240
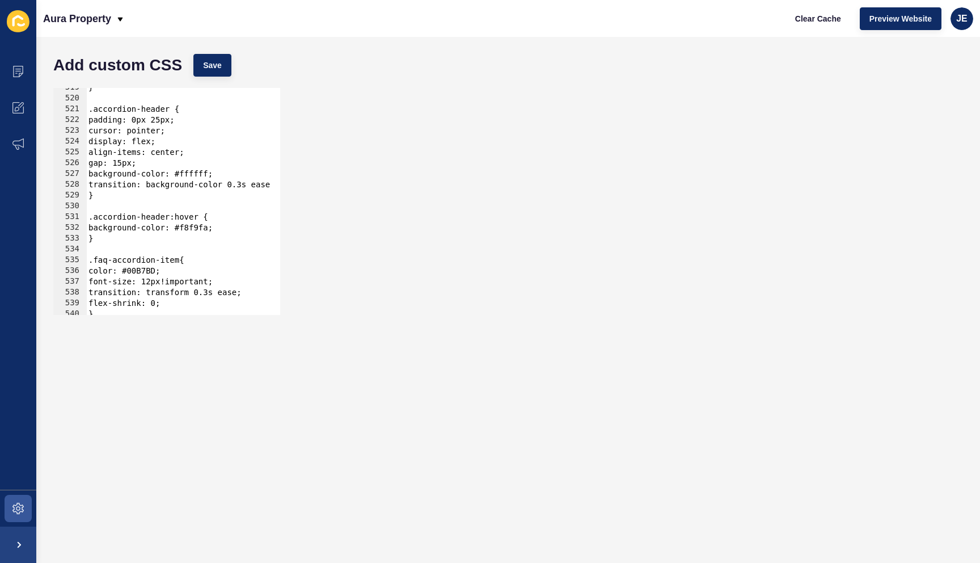
scroll to position [3048, 0]
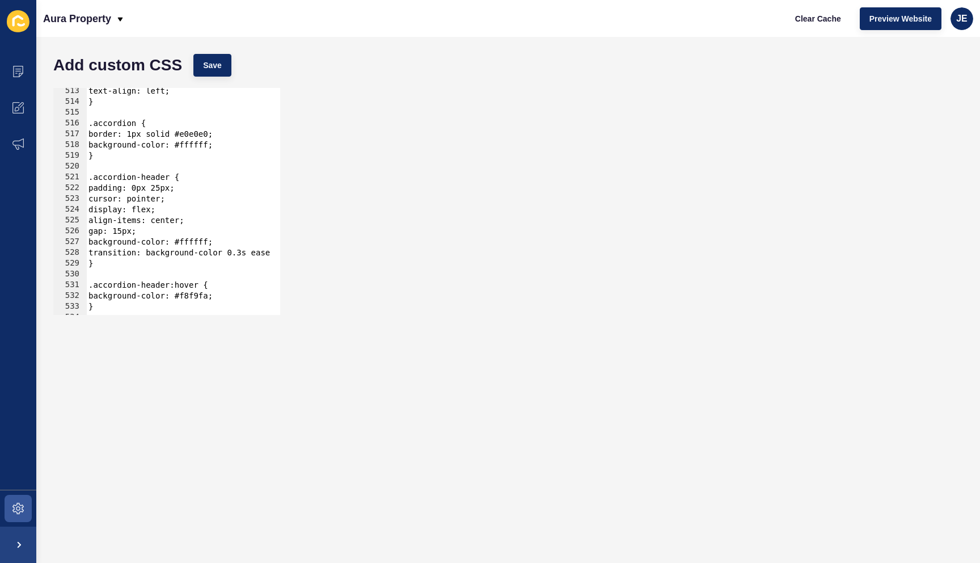
click at [204, 176] on div "text-align: left; } .accordion { border: 1px solid #e0e0e0; background-color: #…" at bounding box center [331, 206] width 491 height 240
type textarea ".accordion-header {"
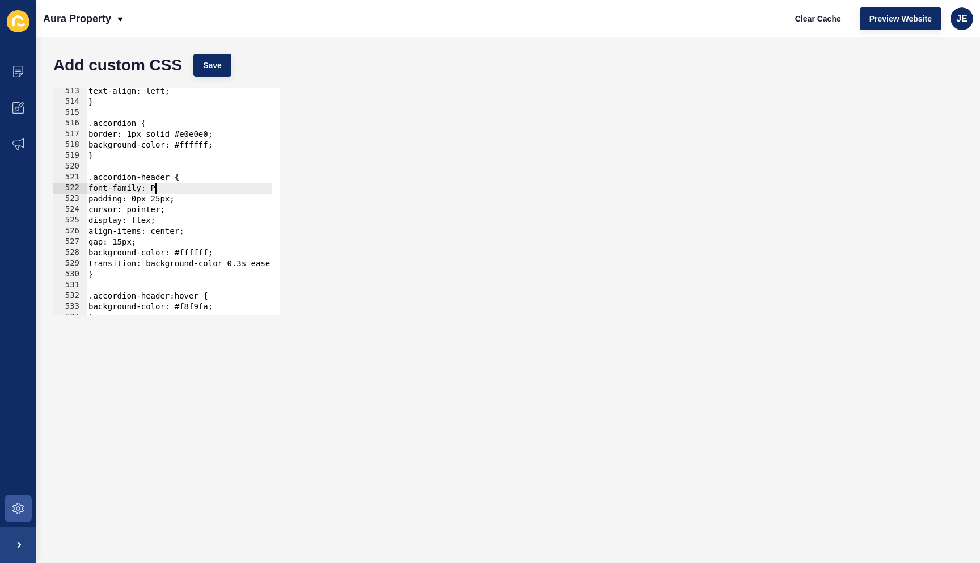
scroll to position [0, 4]
type textarea "font-family: 'Poppins'!important;"
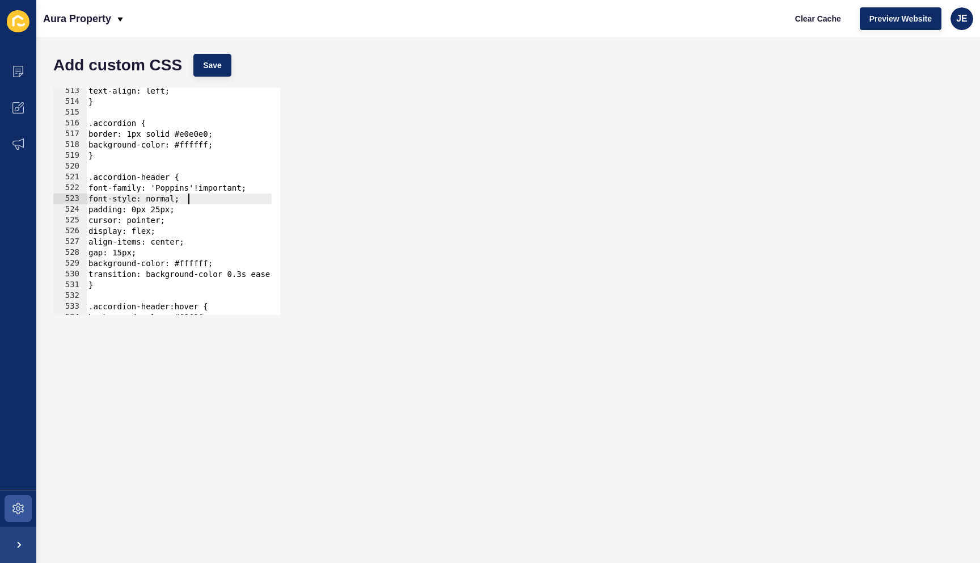
scroll to position [0, 6]
click at [220, 75] on button "Save" at bounding box center [212, 65] width 38 height 23
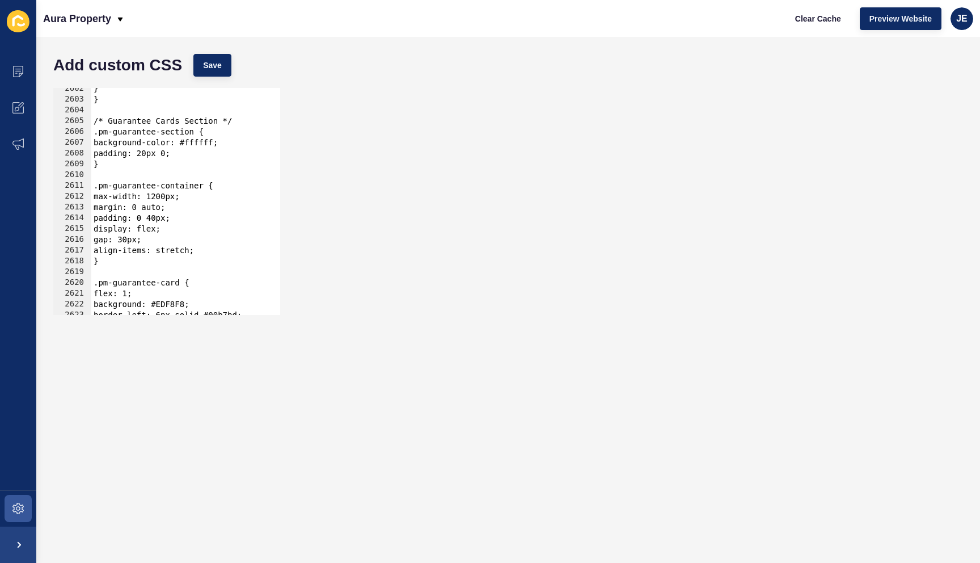
scroll to position [15900, 0]
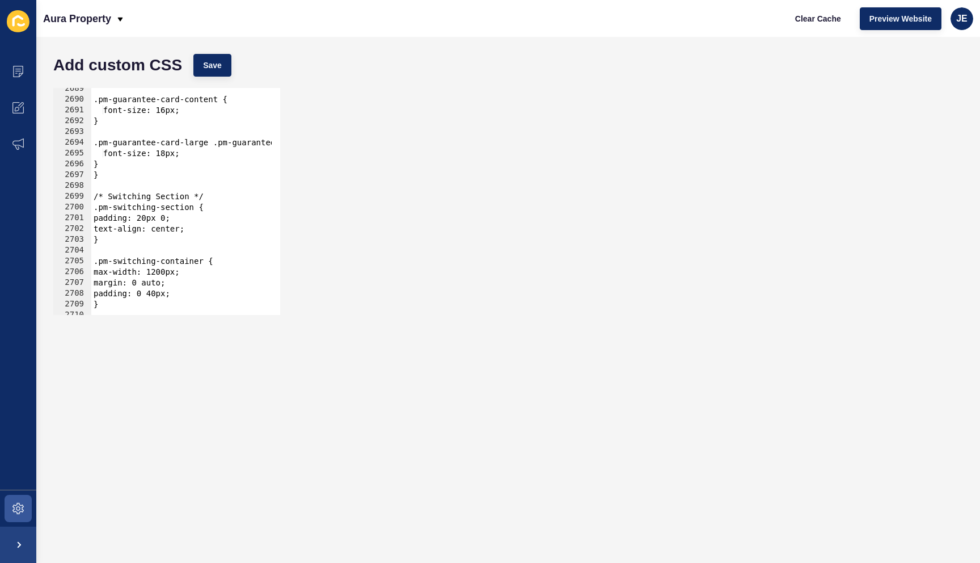
type textarea "text-align: center;"
click at [203, 229] on div ".pm-guarantee-card-content { font-size: 16px; } .pm-guarantee-card-large .pm-gu…" at bounding box center [336, 203] width 491 height 240
click at [217, 65] on span "Save" at bounding box center [212, 65] width 19 height 11
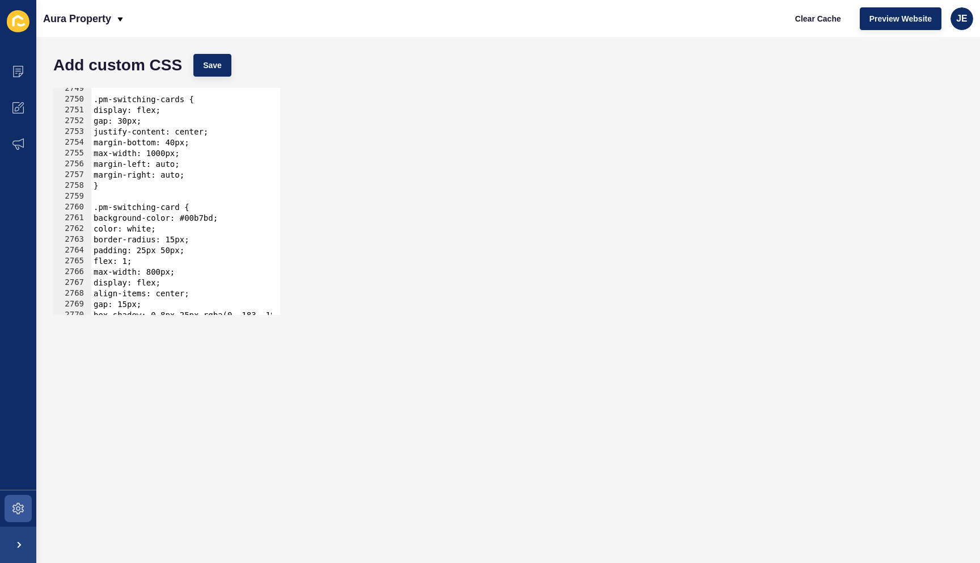
scroll to position [16355, 0]
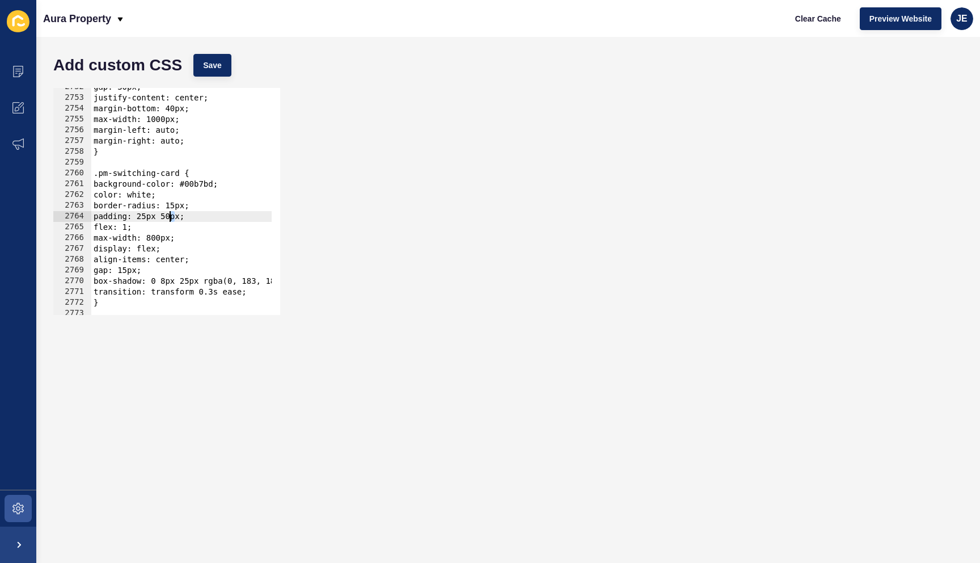
click at [172, 217] on div "gap: 30px; justify-content: center; margin-bottom: 40px; max-width: 1000px; mar…" at bounding box center [336, 202] width 491 height 240
click at [175, 219] on div "gap: 30px; justify-content: center; margin-bottom: 40px; max-width: 1000px; mar…" at bounding box center [336, 202] width 491 height 240
click at [158, 236] on div "gap: 30px; justify-content: center; margin-bottom: 40px; max-width: 1000px; mar…" at bounding box center [336, 202] width 491 height 240
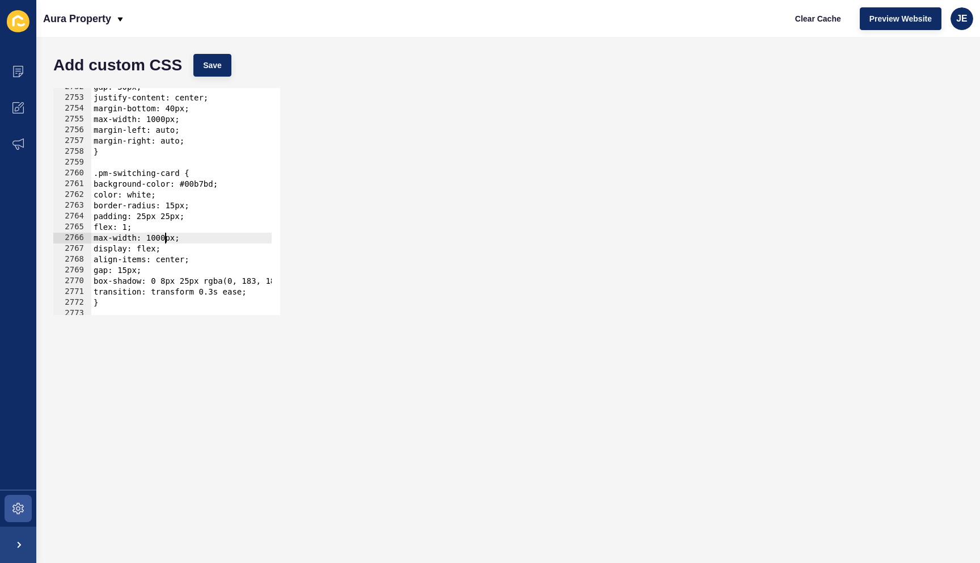
scroll to position [16375, 0]
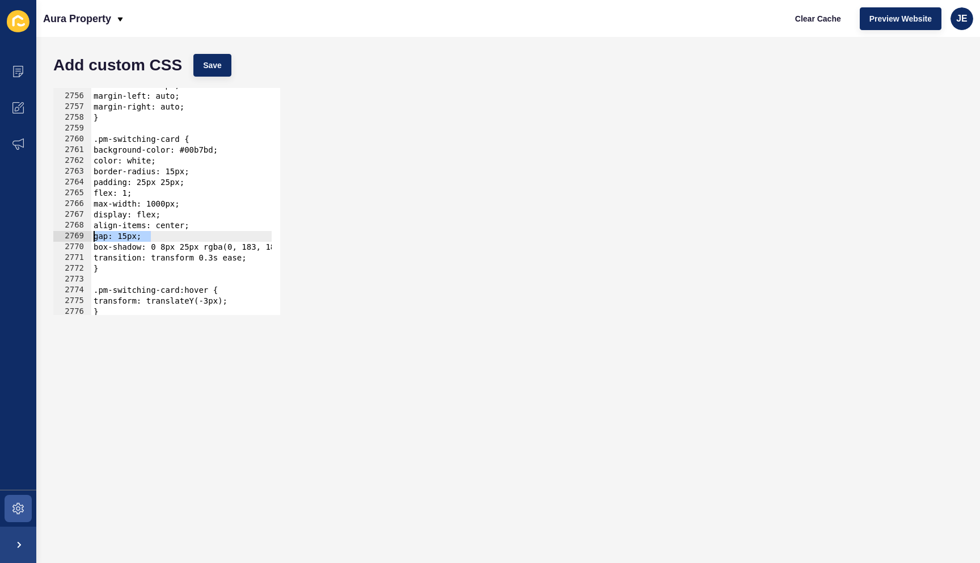
drag, startPoint x: 166, startPoint y: 236, endPoint x: 75, endPoint y: 233, distance: 90.8
click at [75, 233] on div "max-width: 1000px; 2755 2756 2757 2758 2759 2760 2761 2762 2763 2764 2765 2766 …" at bounding box center [166, 201] width 227 height 227
type textarea "gap: 15px;"
type textarea "align-items: center;"
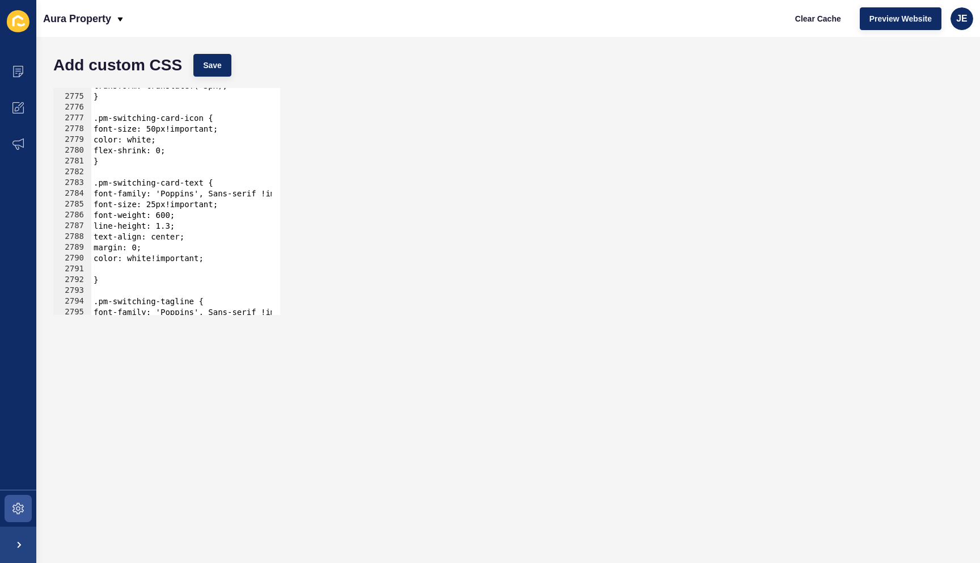
scroll to position [16492, 0]
click at [231, 265] on div "transform: translateY(-3px); } .pm-switching-card-icon { font-size: 50px!import…" at bounding box center [336, 201] width 491 height 240
click at [144, 252] on div "transform: translateY(-3px); } .pm-switching-card-icon { font-size: 50px!import…" at bounding box center [336, 201] width 491 height 240
type textarea "margin: 0 10px;"
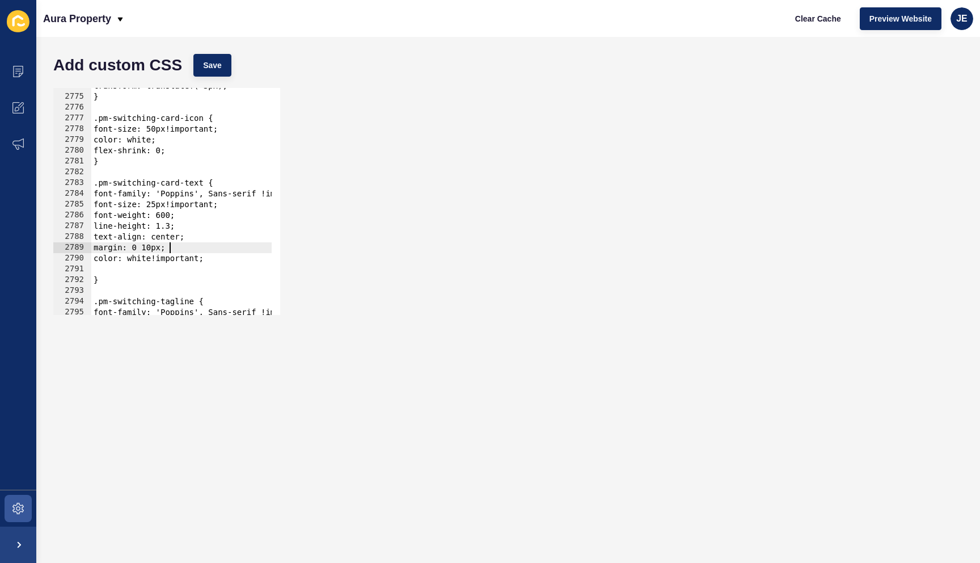
click at [156, 266] on div "transform: translateY(-3px); } .pm-switching-card-icon { font-size: 50px!import…" at bounding box center [336, 201] width 491 height 240
click at [222, 62] on button "Save" at bounding box center [212, 65] width 38 height 23
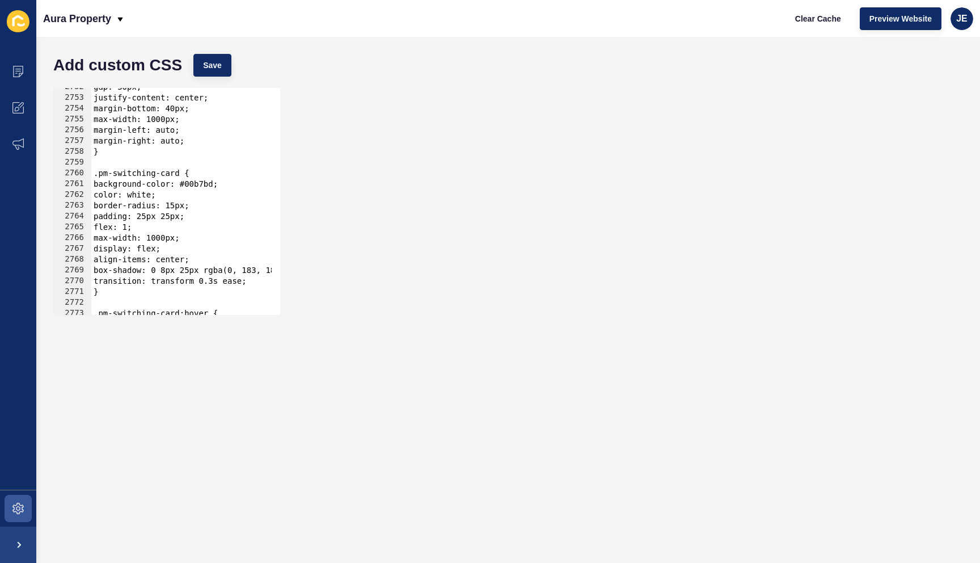
scroll to position [16366, 0]
click at [162, 242] on div "gap: 30px; justify-content: center; margin-bottom: 40px; max-width: 1000px; mar…" at bounding box center [336, 202] width 491 height 240
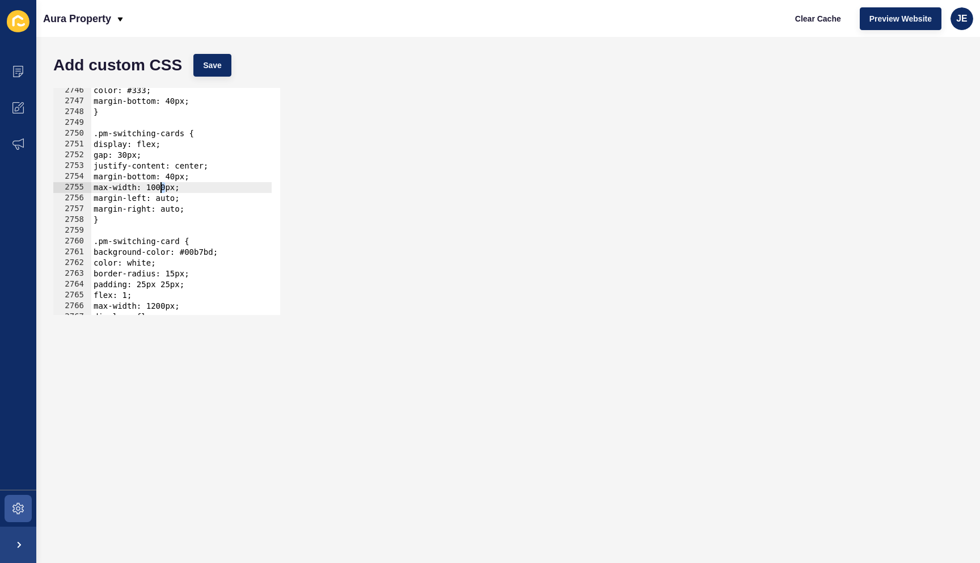
click at [161, 188] on div "color: #333; margin-bottom: 40px; } .pm-switching-cards { display: flex; gap: 3…" at bounding box center [336, 205] width 491 height 240
click at [206, 67] on span "Save" at bounding box center [212, 65] width 19 height 11
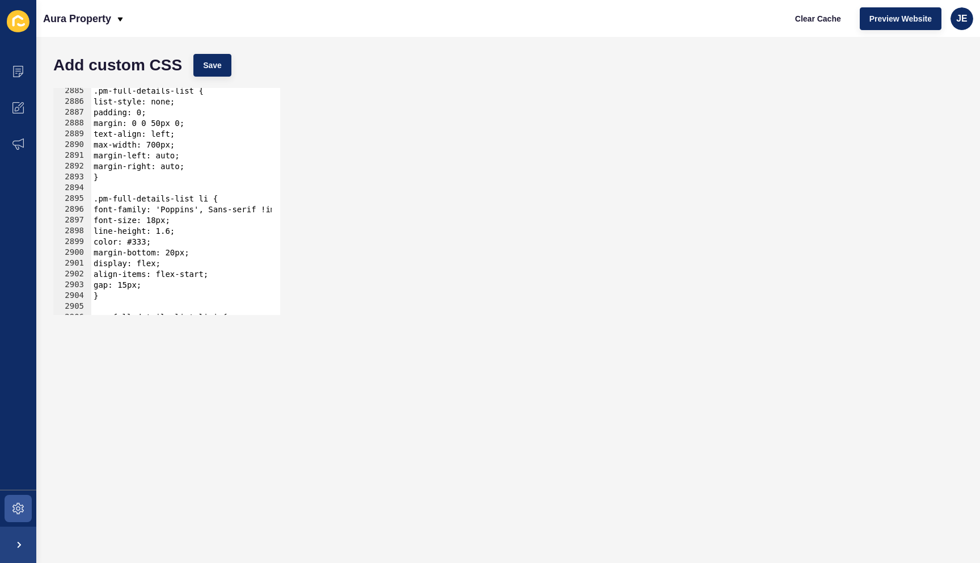
scroll to position [17155, 0]
type textarea "gap: 15px;"
click at [163, 283] on div ".pm-full-details-list { list-style: none; padding: 0; margin: 0 0 50px 0; text-…" at bounding box center [336, 206] width 491 height 240
type textarea "font-weight: 300;"
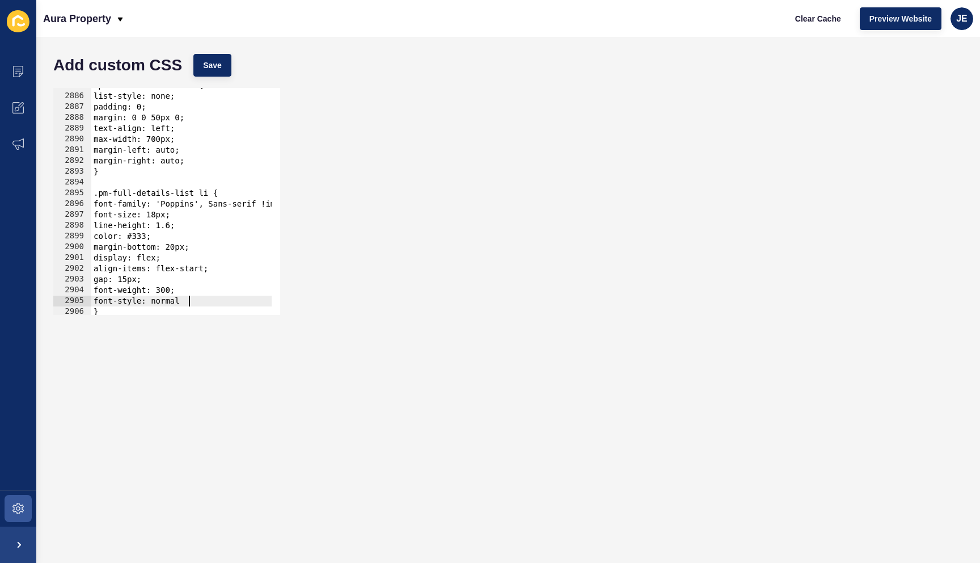
scroll to position [0, 6]
click at [225, 72] on button "Save" at bounding box center [212, 65] width 38 height 23
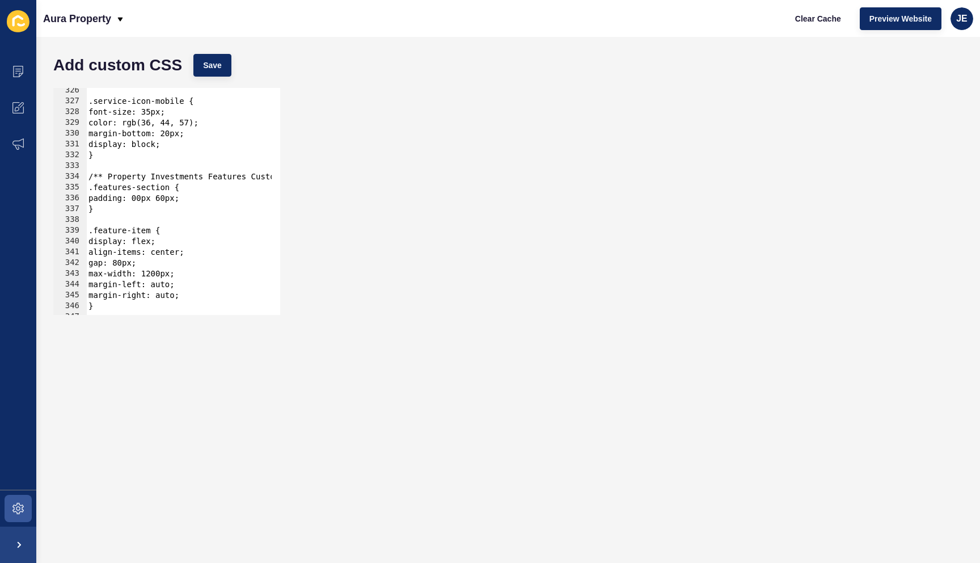
scroll to position [1933, 0]
click at [146, 199] on div ".service-icon-mobile { font-size: 35px; color: rgb(36, 44, 57); margin-bottom: …" at bounding box center [331, 205] width 491 height 240
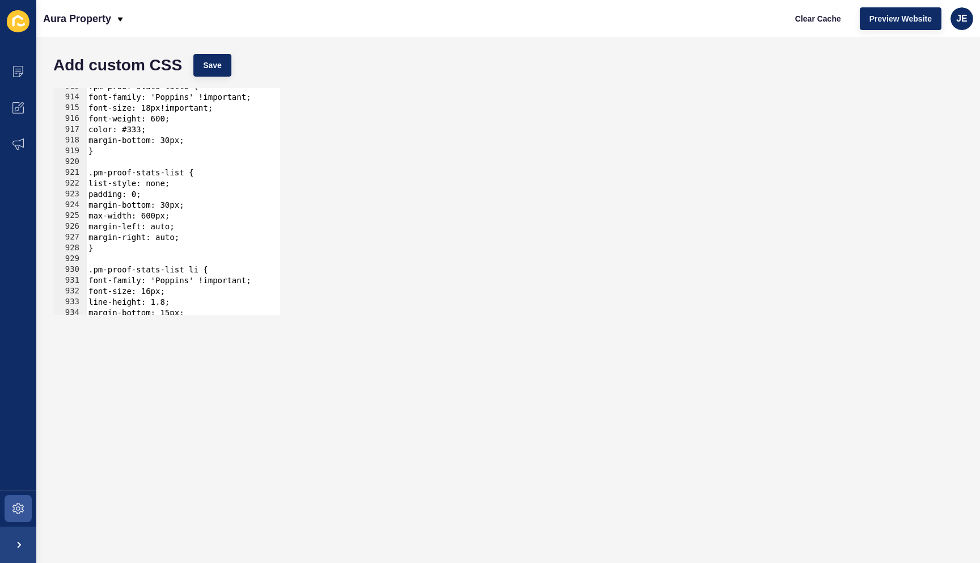
scroll to position [5500, 0]
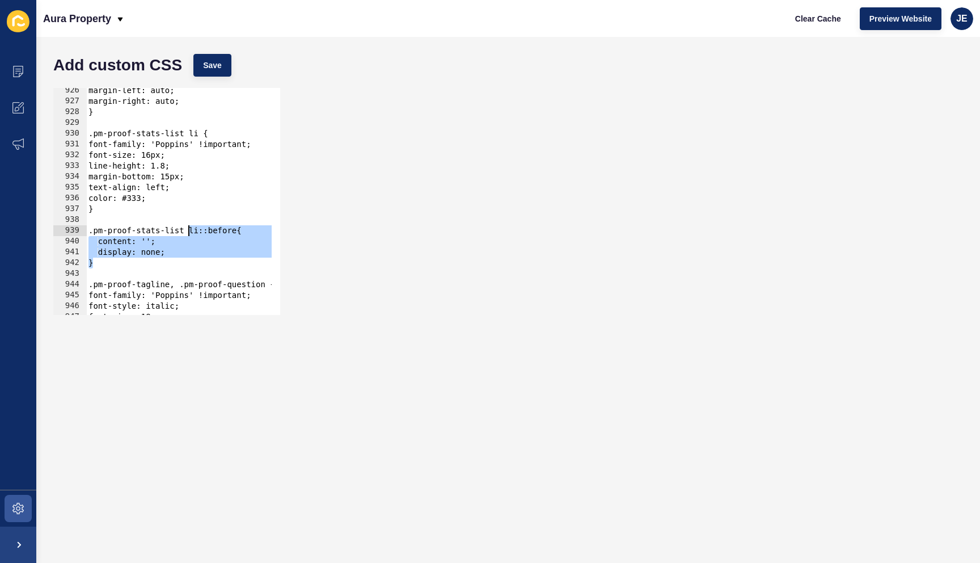
drag, startPoint x: 124, startPoint y: 267, endPoint x: 191, endPoint y: 230, distance: 75.6
click at [191, 230] on div "margin-left: auto; margin-right: auto; } .pm-proof-stats-list li { font-family:…" at bounding box center [331, 205] width 491 height 240
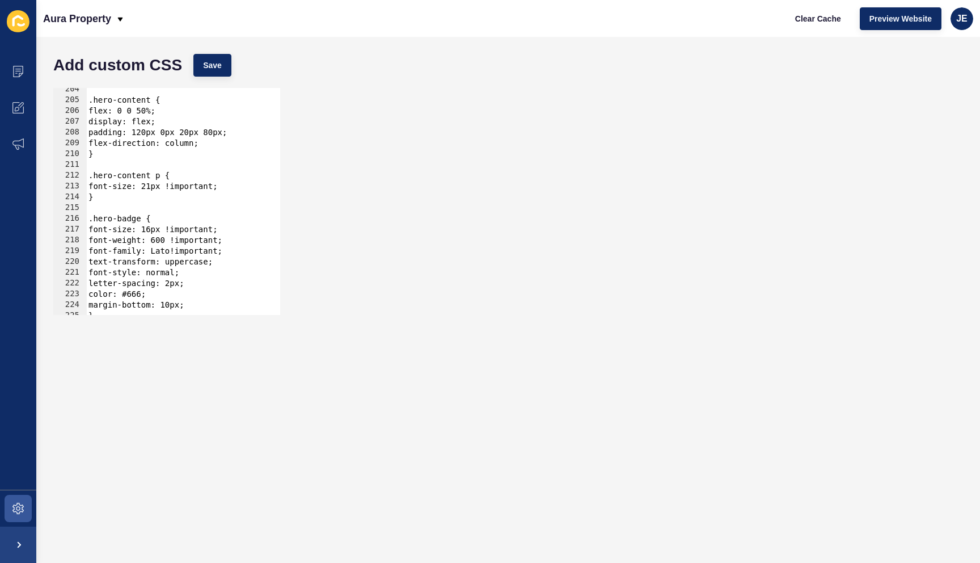
scroll to position [0, 0]
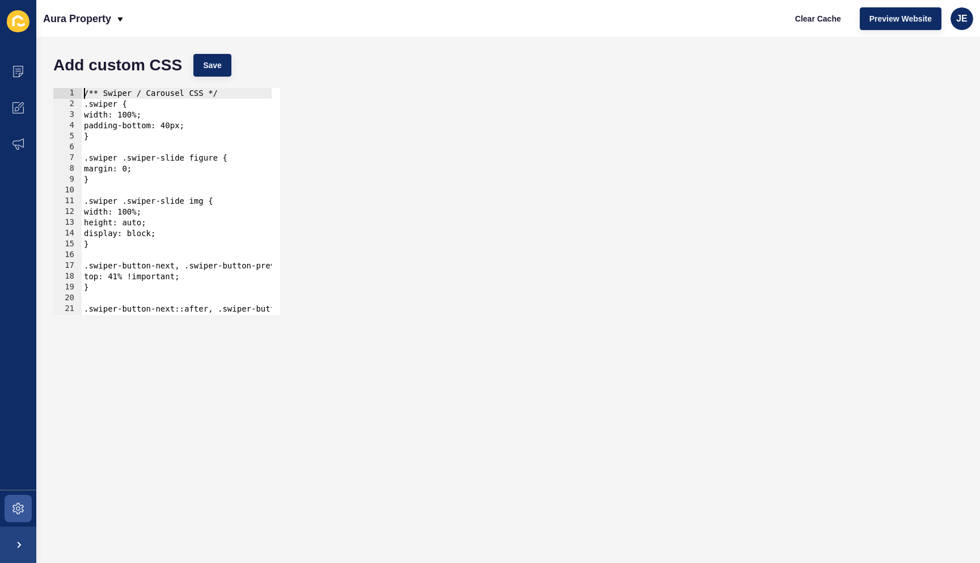
click at [86, 94] on div "/** Swiper / Carousel CSS */ .swiper { width: 100%; padding-bottom: 40px; } .sw…" at bounding box center [327, 208] width 491 height 240
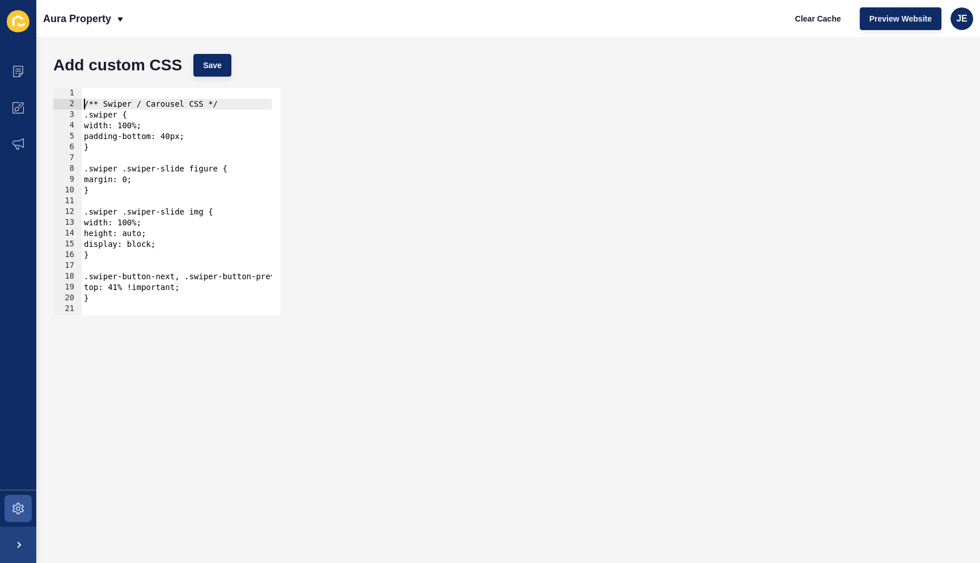
type textarea "/** Swiper / Carousel CSS */"
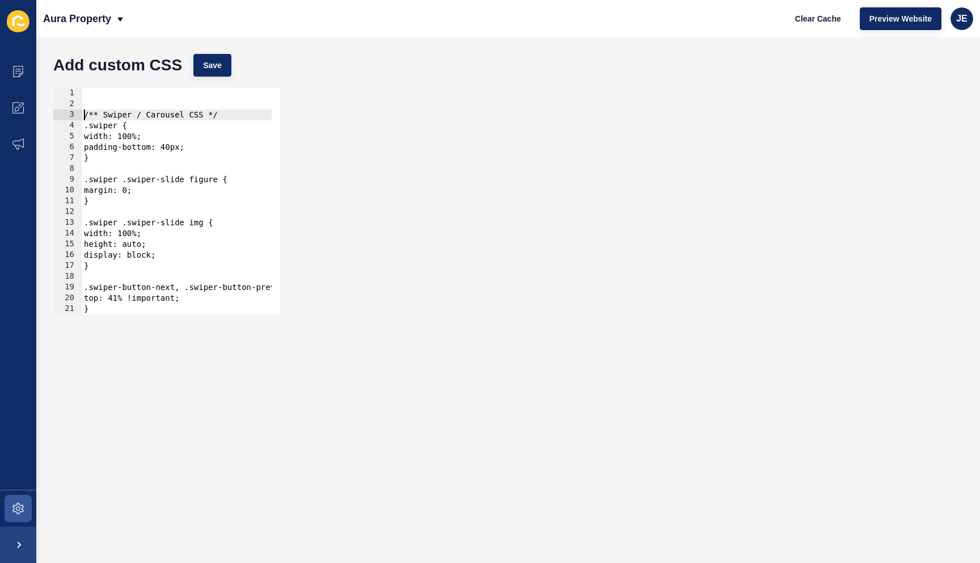
scroll to position [0, 0]
paste textarea "}"
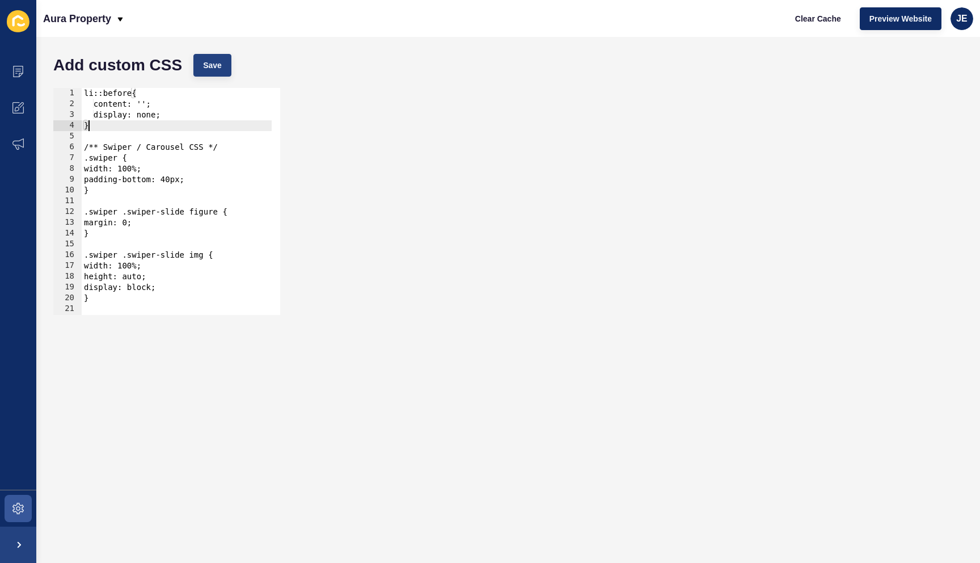
type textarea "}"
click at [205, 64] on span "Save" at bounding box center [212, 65] width 19 height 11
click at [15, 71] on icon at bounding box center [17, 71] width 11 height 11
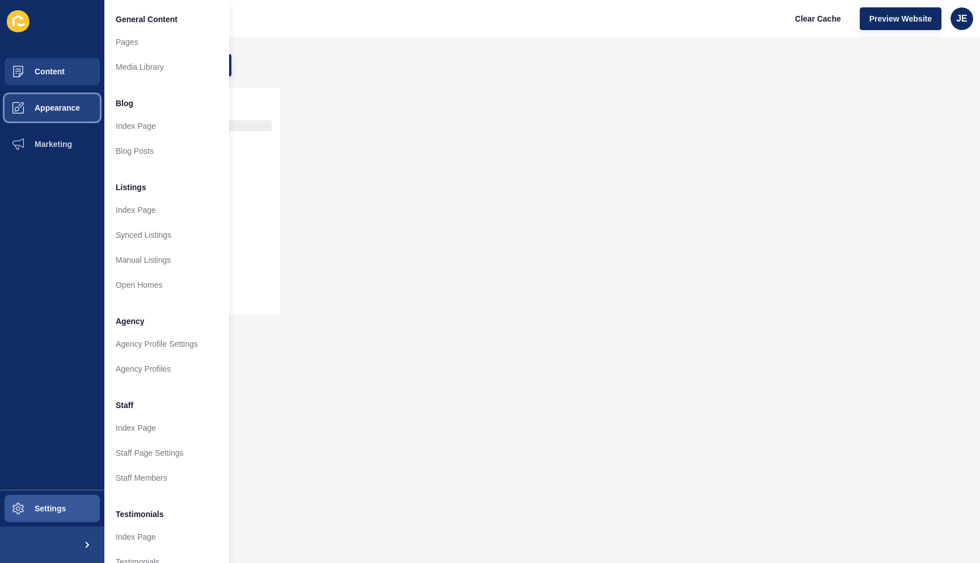
click at [60, 109] on span "Appearance" at bounding box center [39, 107] width 82 height 9
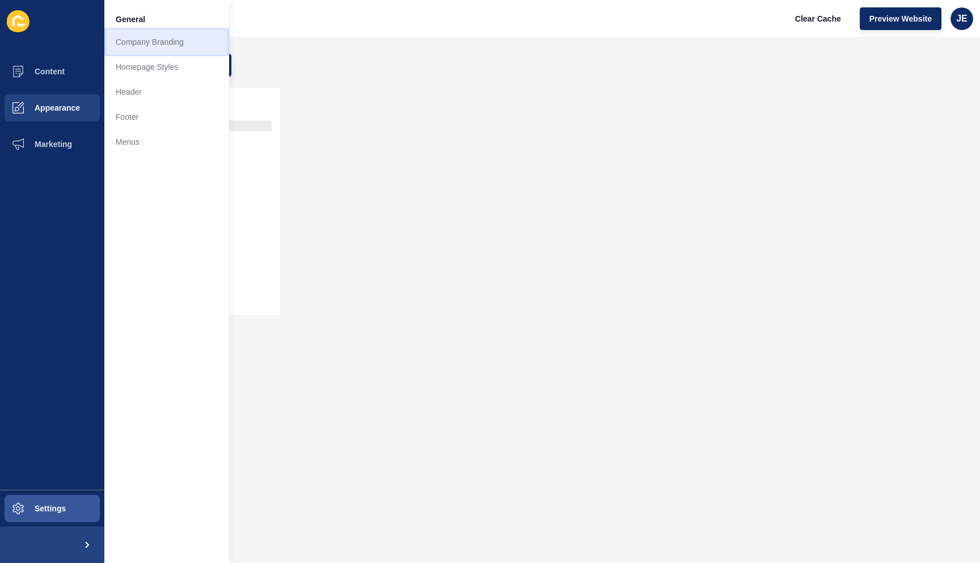
click at [175, 48] on link "Company Branding" at bounding box center [166, 41] width 125 height 25
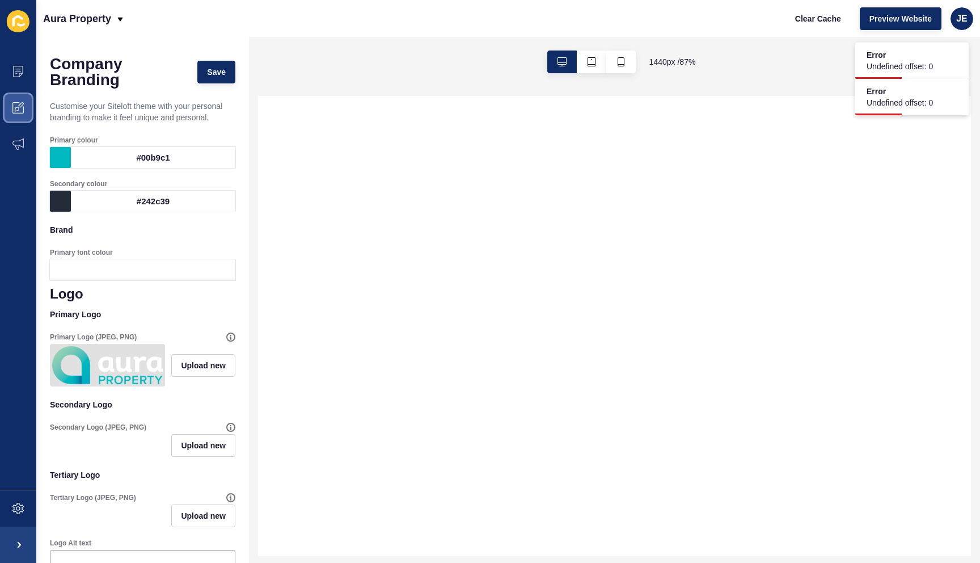
click at [23, 115] on span at bounding box center [18, 108] width 36 height 36
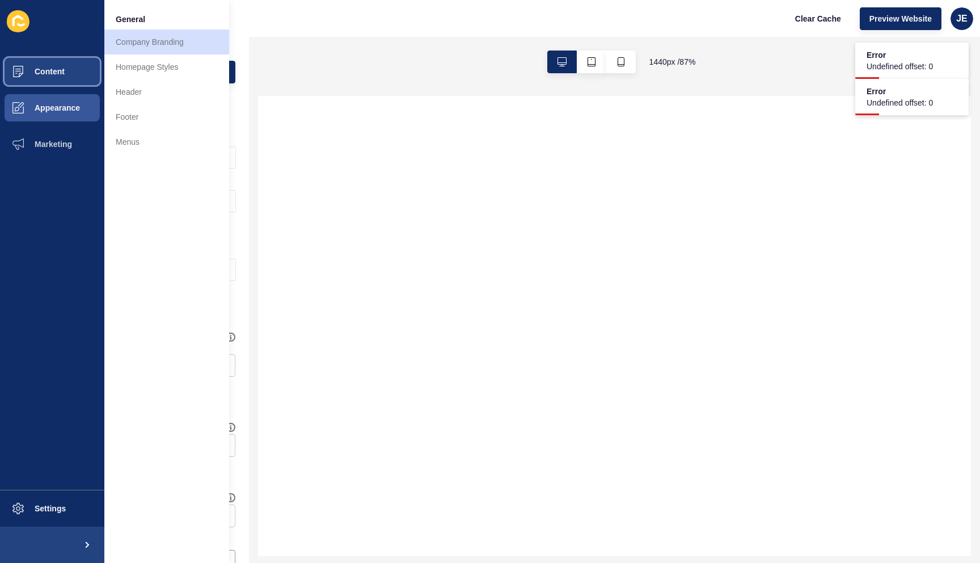
click at [62, 68] on span "Content" at bounding box center [31, 71] width 66 height 9
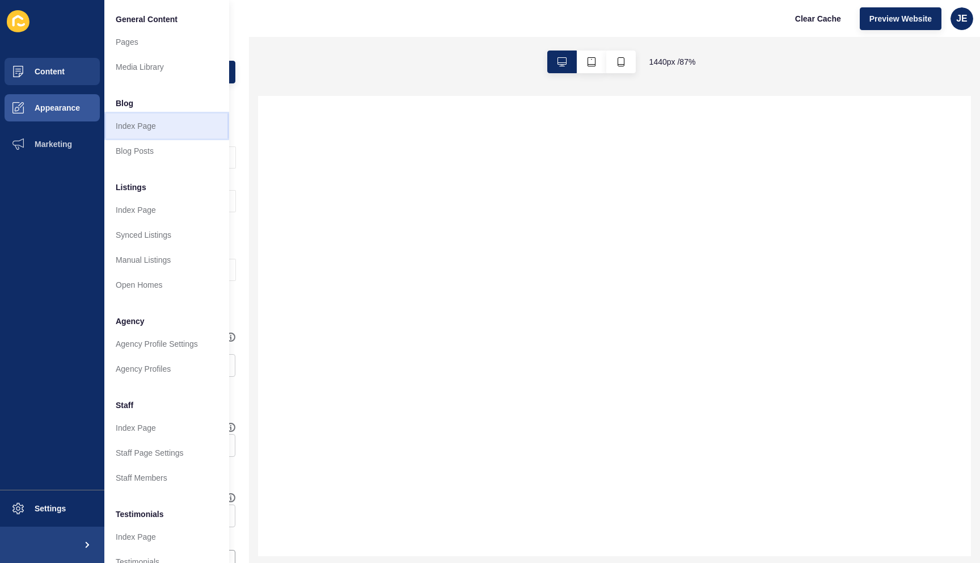
click at [143, 133] on link "Index Page" at bounding box center [166, 125] width 125 height 25
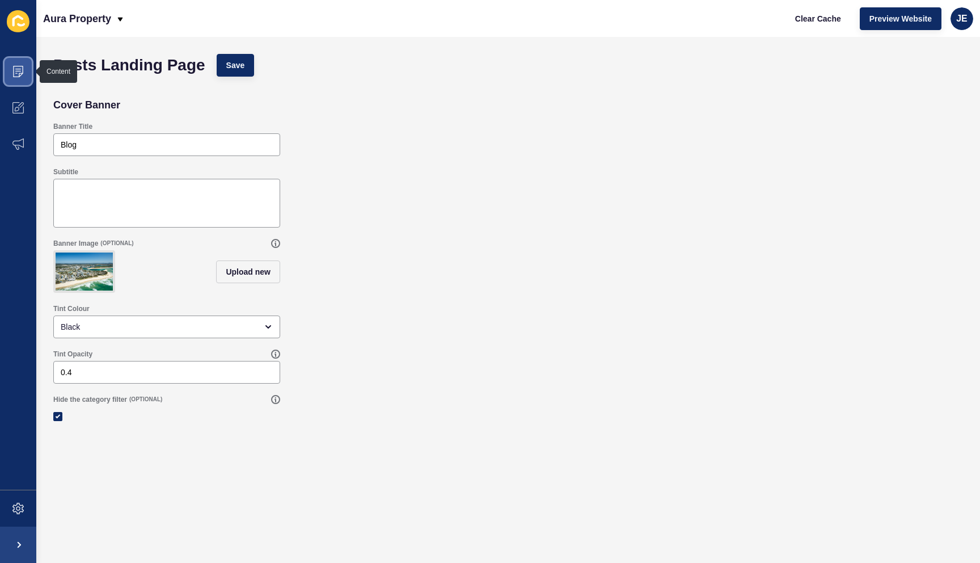
click at [13, 66] on icon at bounding box center [18, 71] width 10 height 11
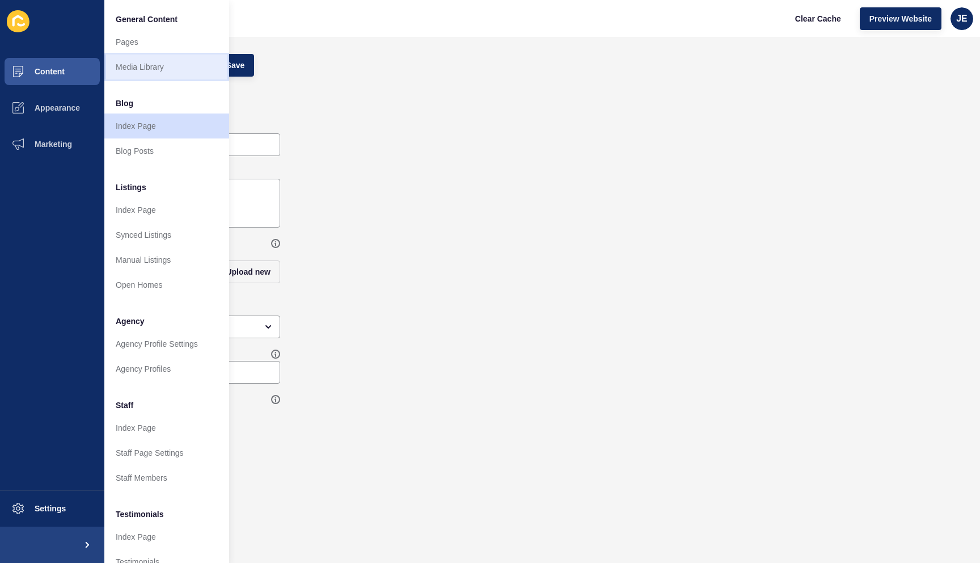
click at [130, 65] on link "Media Library" at bounding box center [166, 66] width 125 height 25
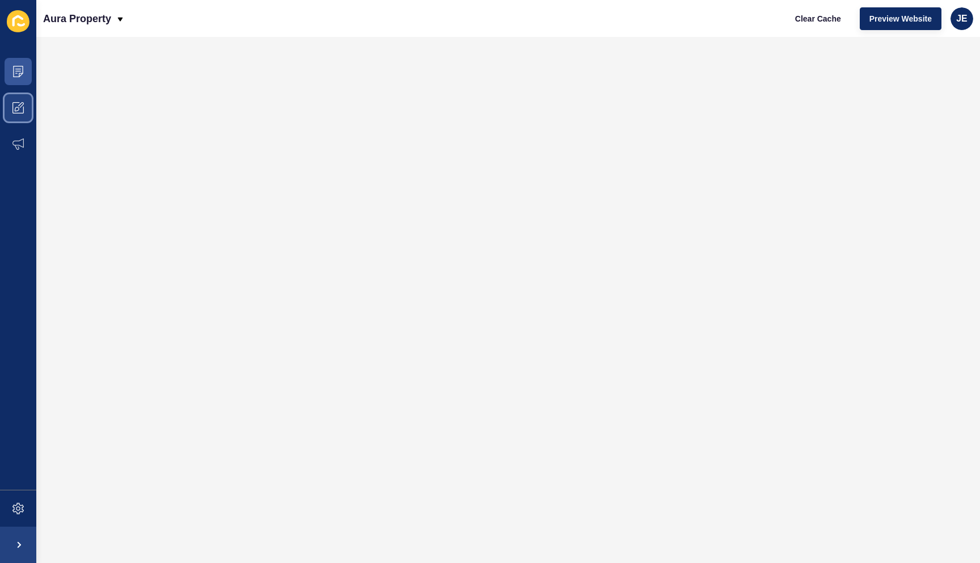
click at [16, 108] on icon at bounding box center [17, 107] width 11 height 11
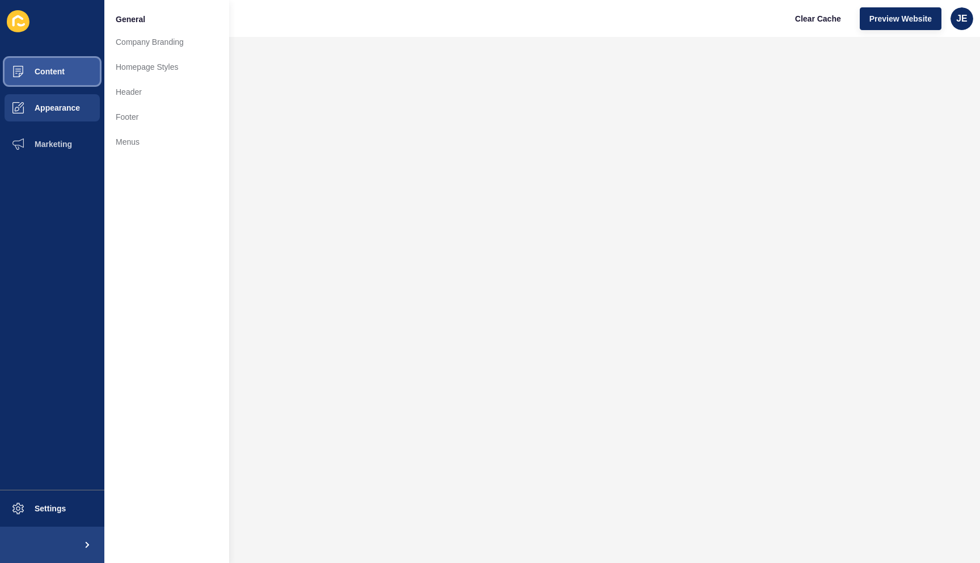
click at [92, 70] on button "Content" at bounding box center [52, 71] width 104 height 36
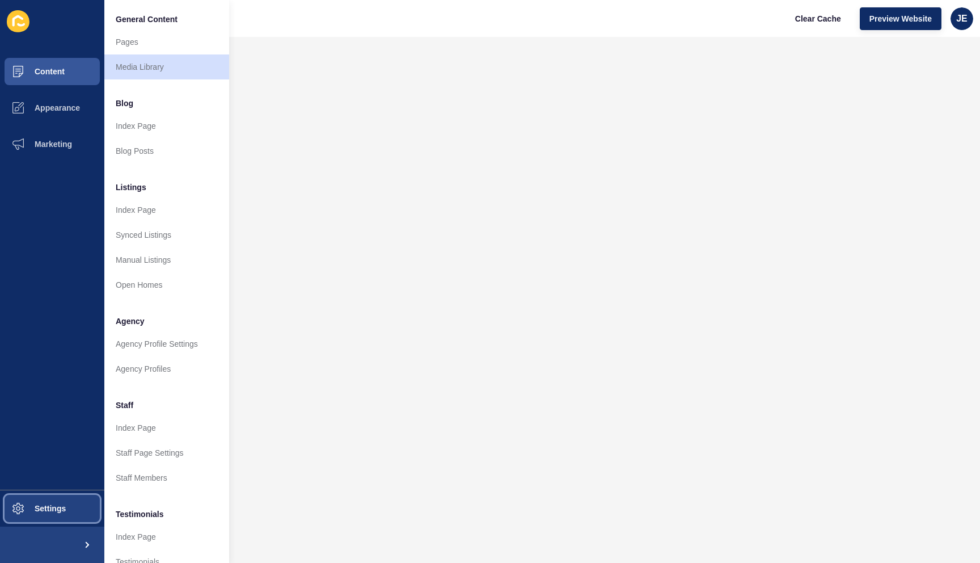
click at [39, 511] on span "Settings" at bounding box center [32, 508] width 68 height 9
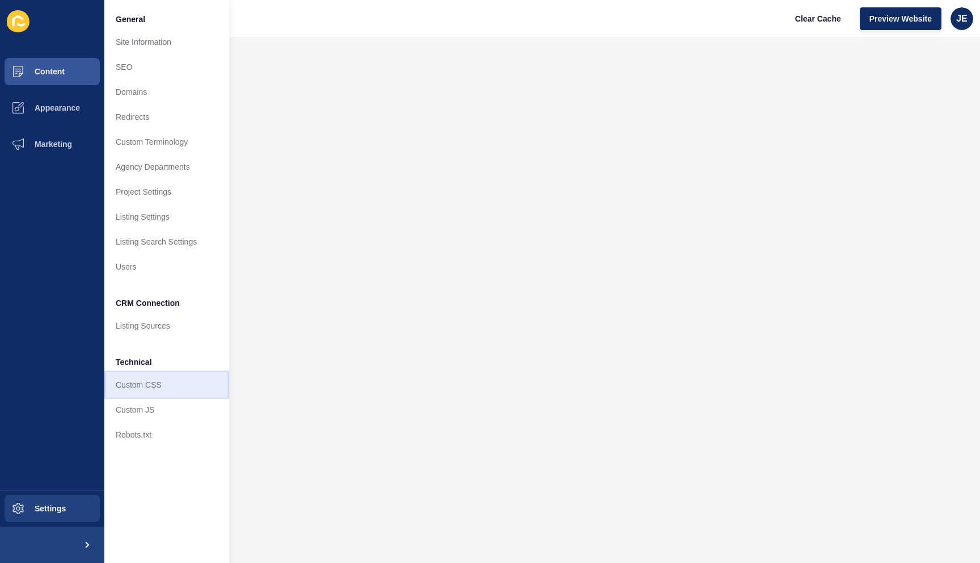
click at [197, 385] on link "Custom CSS" at bounding box center [166, 384] width 125 height 25
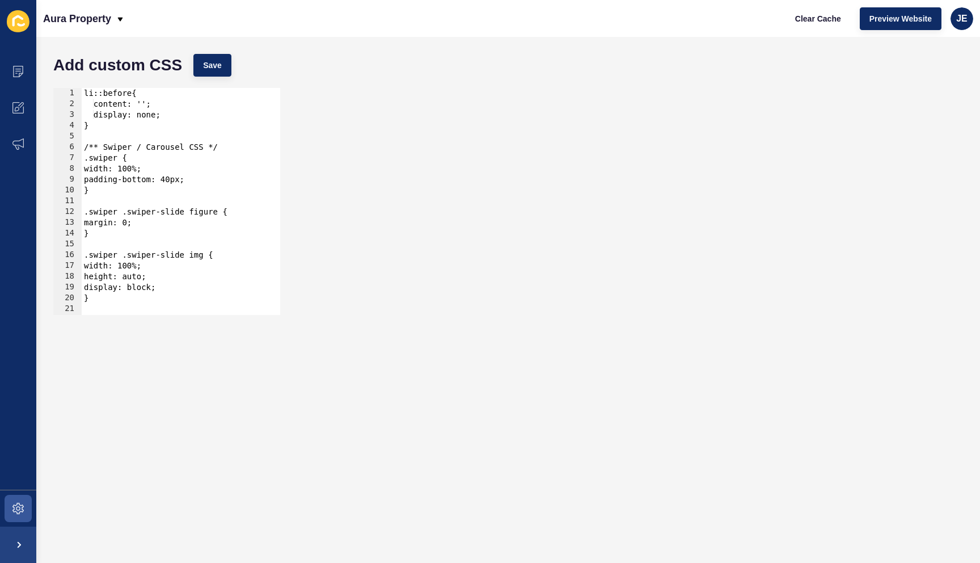
click at [282, 255] on div "1 2 3 4 5 6 7 8 9 10 11 12 13 14 15 16 17 18 19 20 21 22 23 li::before{ content…" at bounding box center [508, 201] width 921 height 238
click at [7, 512] on span at bounding box center [18, 508] width 36 height 36
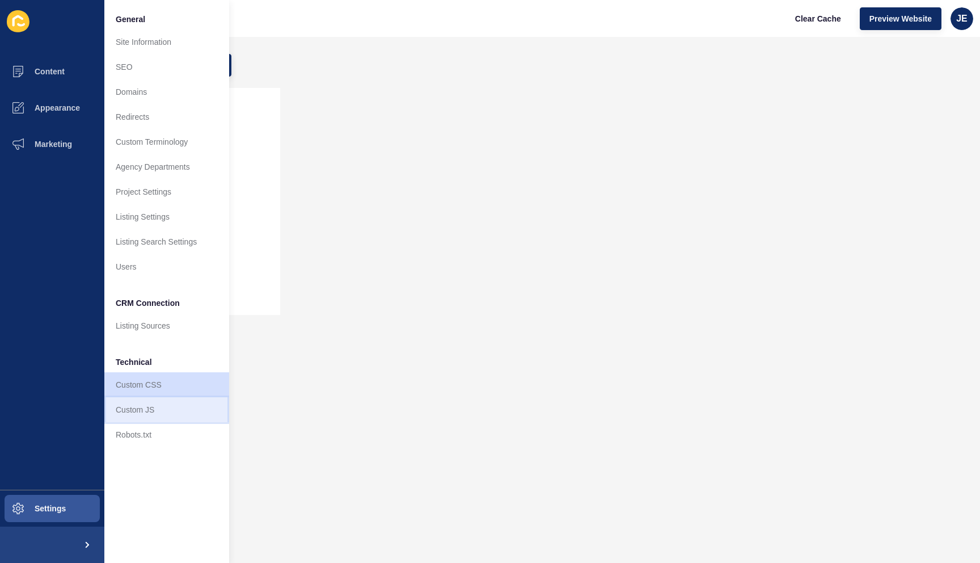
click at [136, 415] on link "Custom JS" at bounding box center [166, 409] width 125 height 25
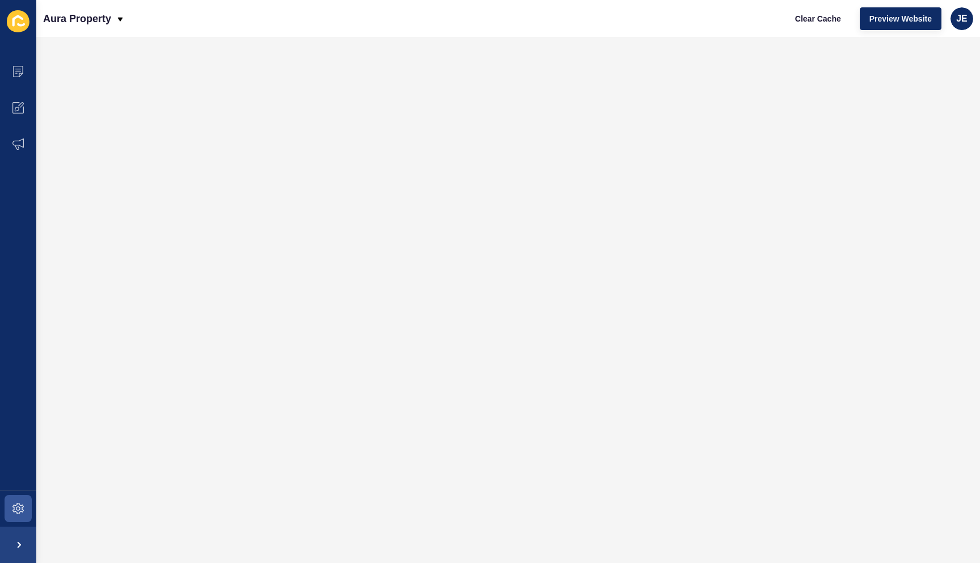
click at [375, 238] on div at bounding box center [508, 277] width 921 height 458
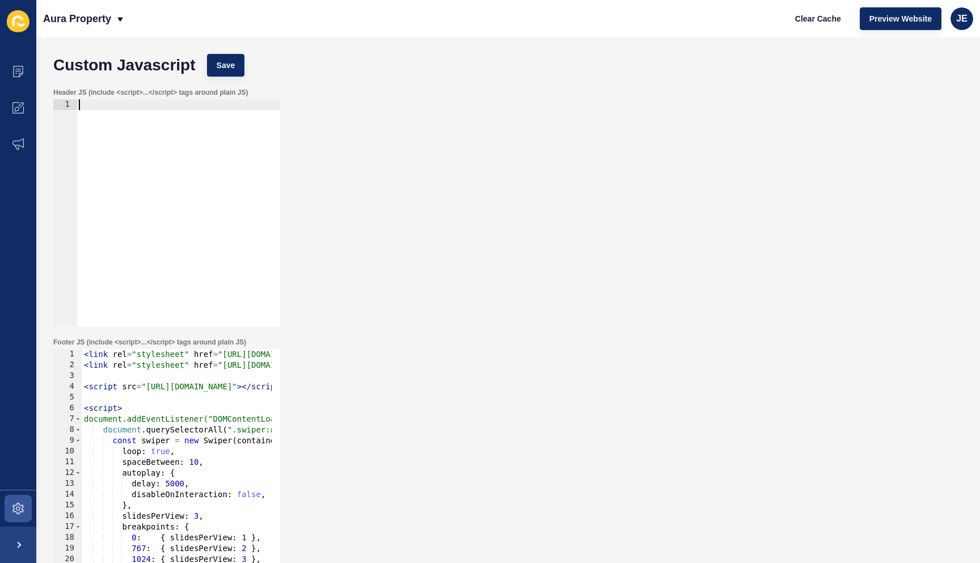
click at [116, 194] on div at bounding box center [179, 223] width 204 height 248
type textarea "<script src="https://cdn.jsdelivr.net/npm/swiper@11/swiper-bundle.min.js"></scr…"
click at [168, 383] on div "< link rel = "stylesheet" href = "https://cdn.jsdelivr.net/npm/swiper@11/swiper…" at bounding box center [463, 469] width 762 height 240
